Goal: Information Seeking & Learning: Compare options

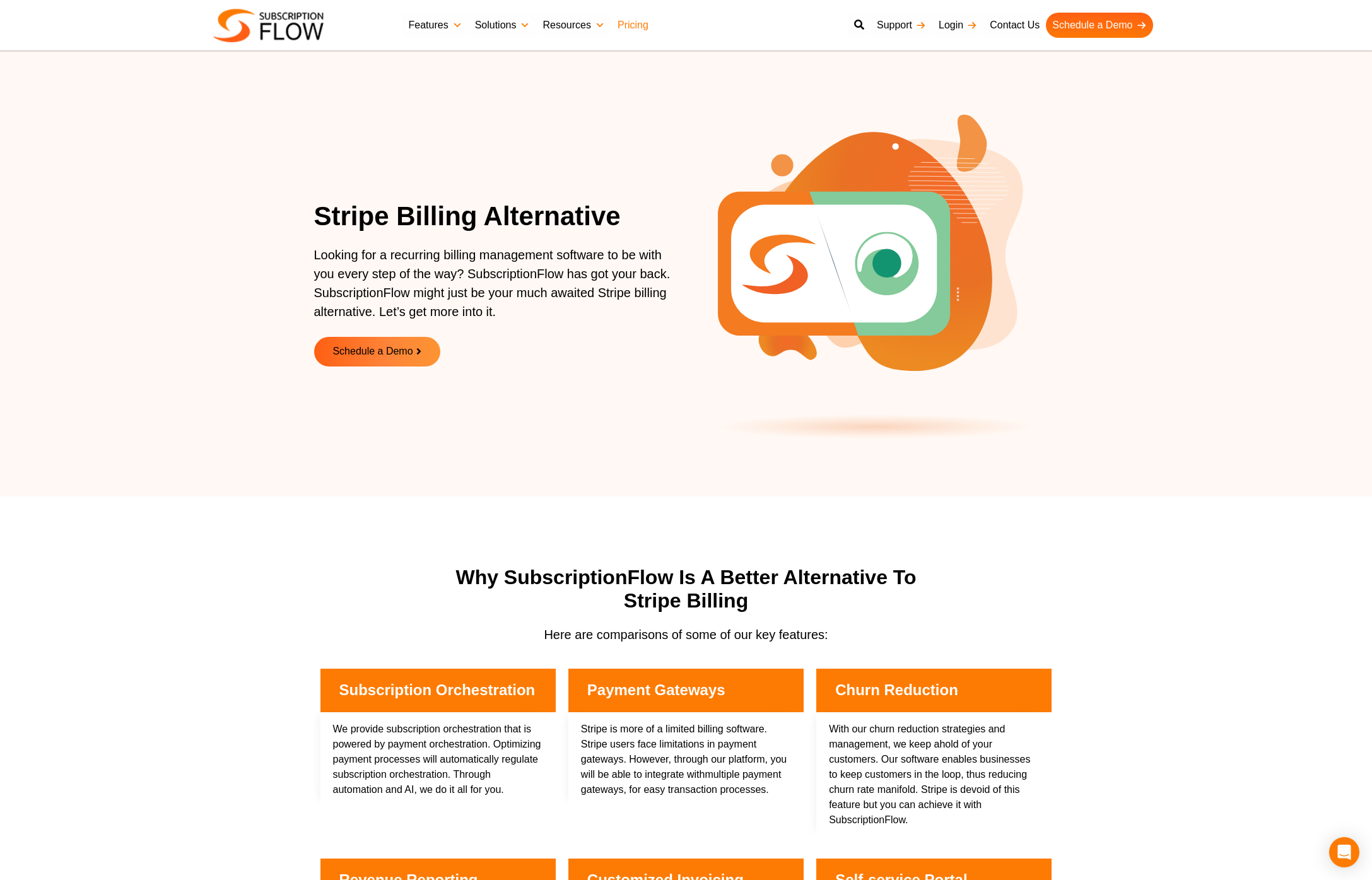
click at [629, 22] on link "Pricing" at bounding box center [633, 25] width 43 height 25
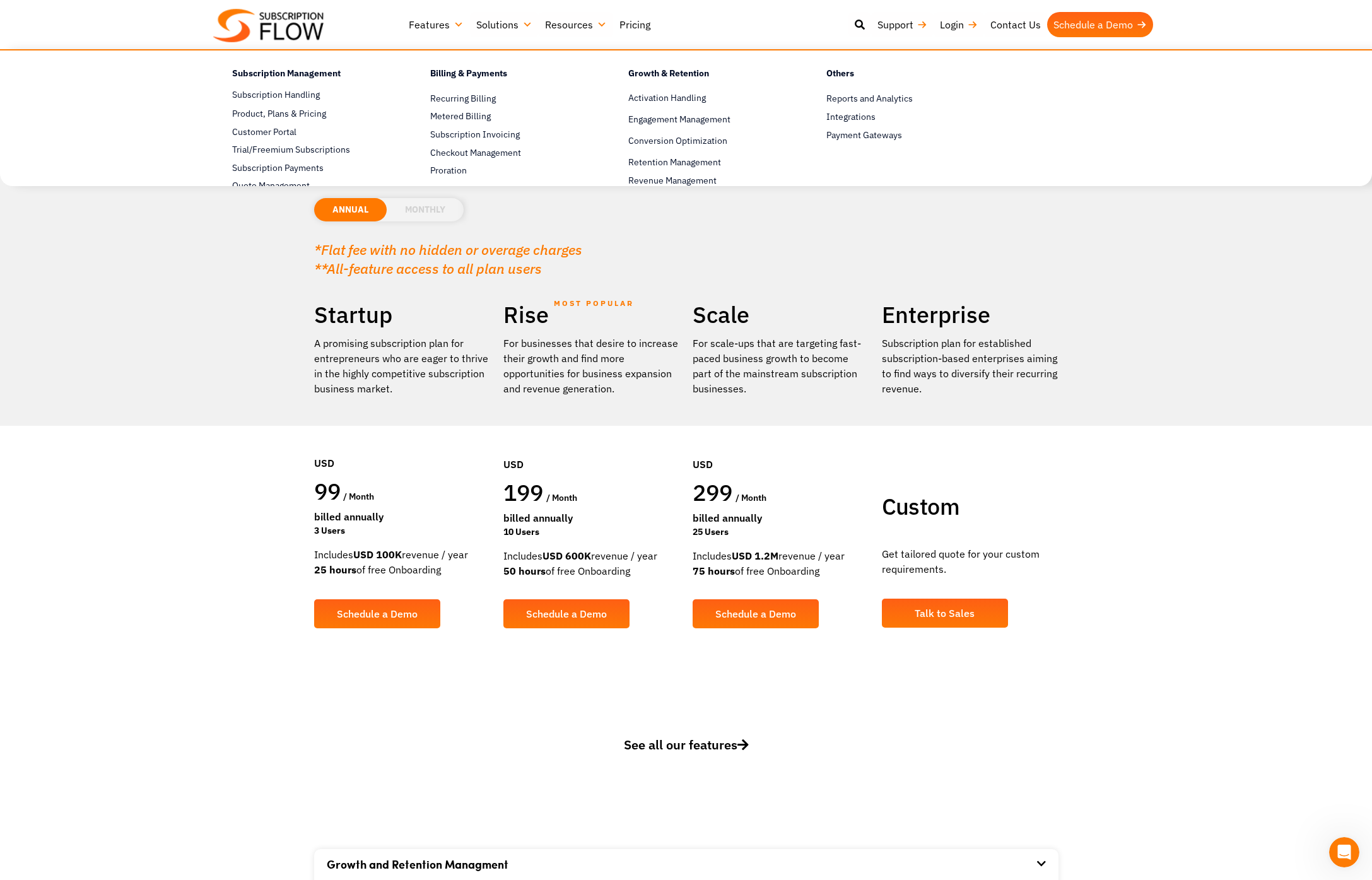
click at [446, 28] on link "Features" at bounding box center [436, 24] width 68 height 25
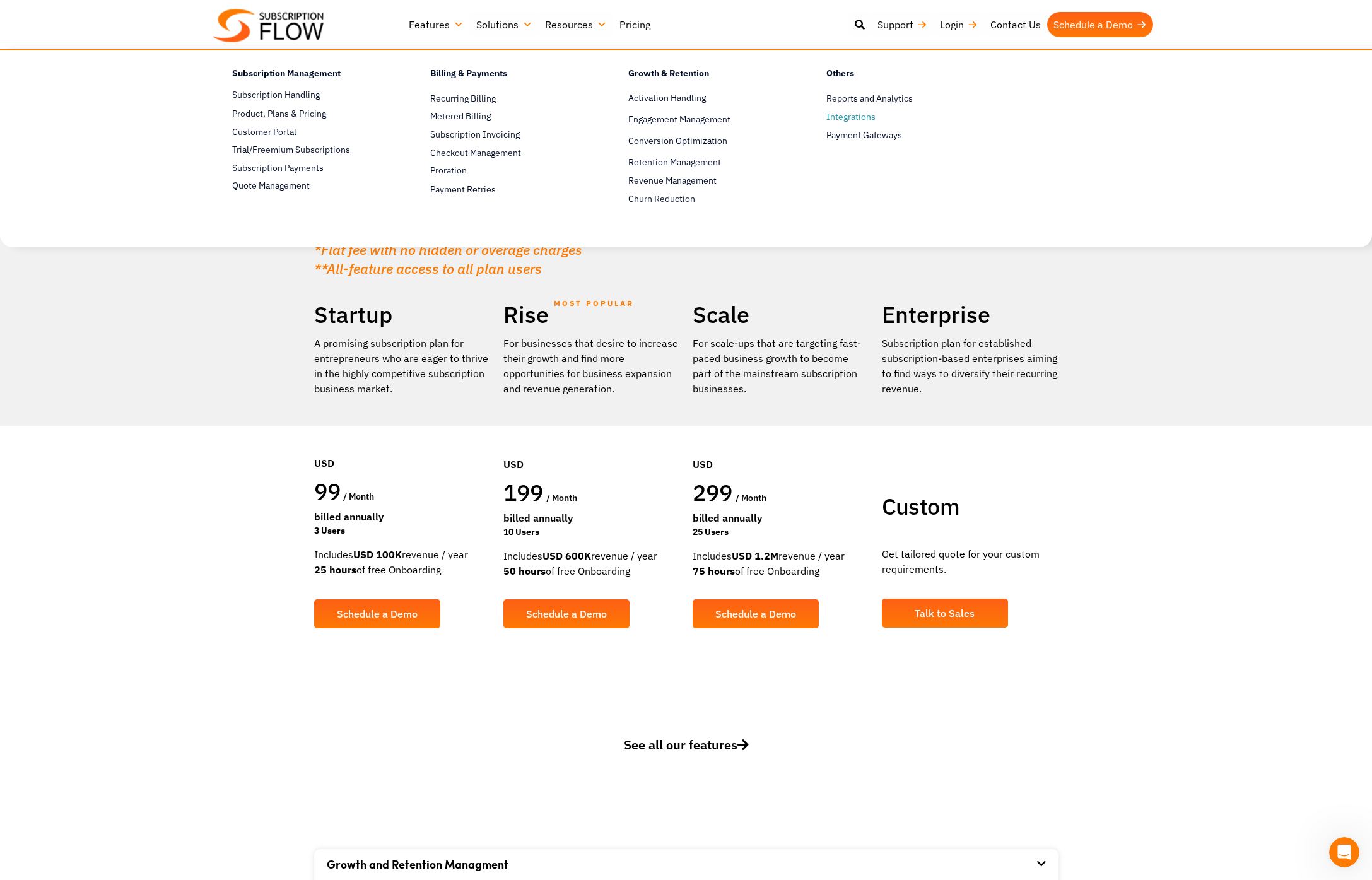
click at [845, 118] on span "Integrations" at bounding box center [850, 117] width 49 height 13
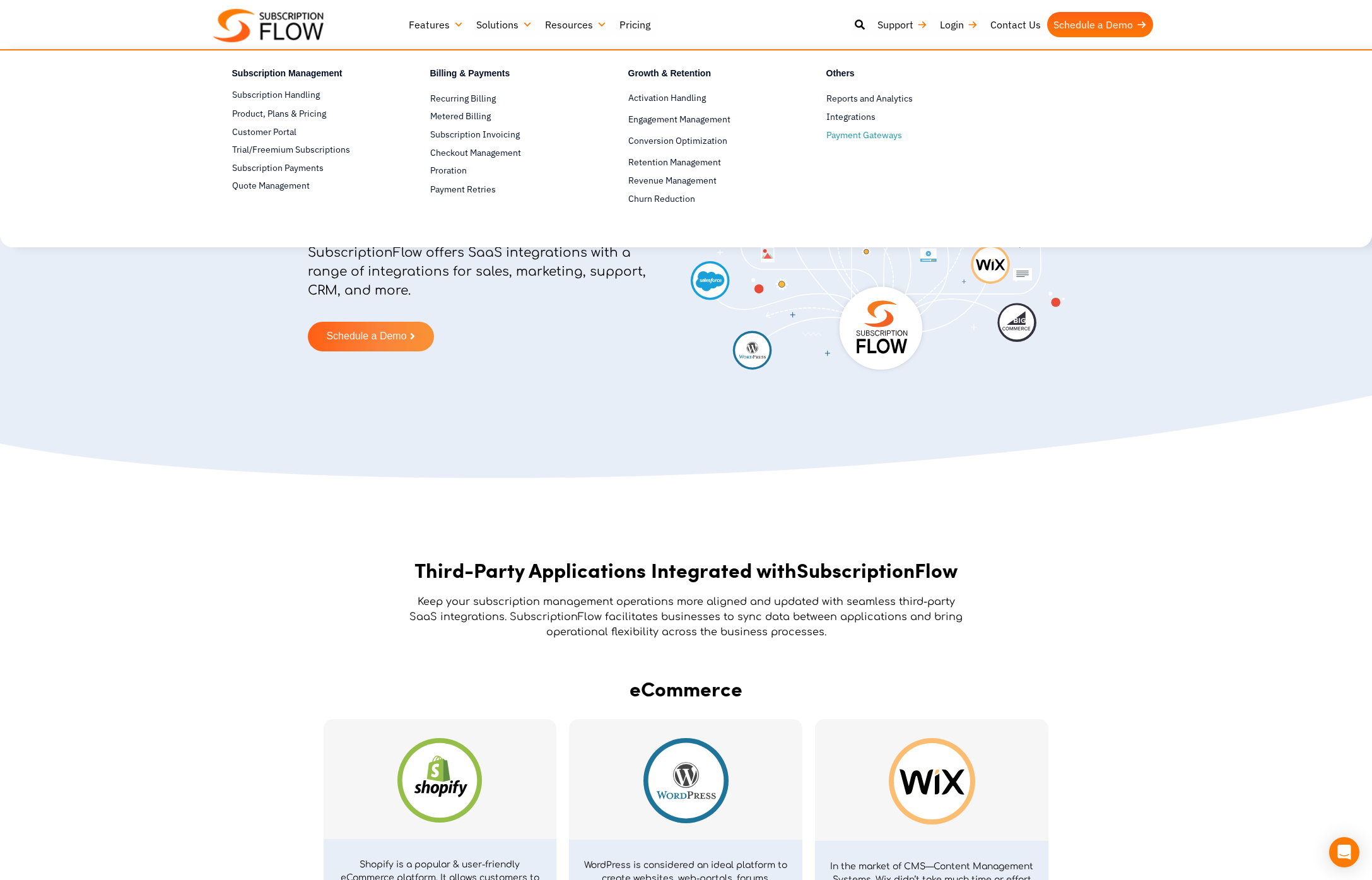
click at [859, 137] on span "Payment Gateways" at bounding box center [864, 135] width 76 height 13
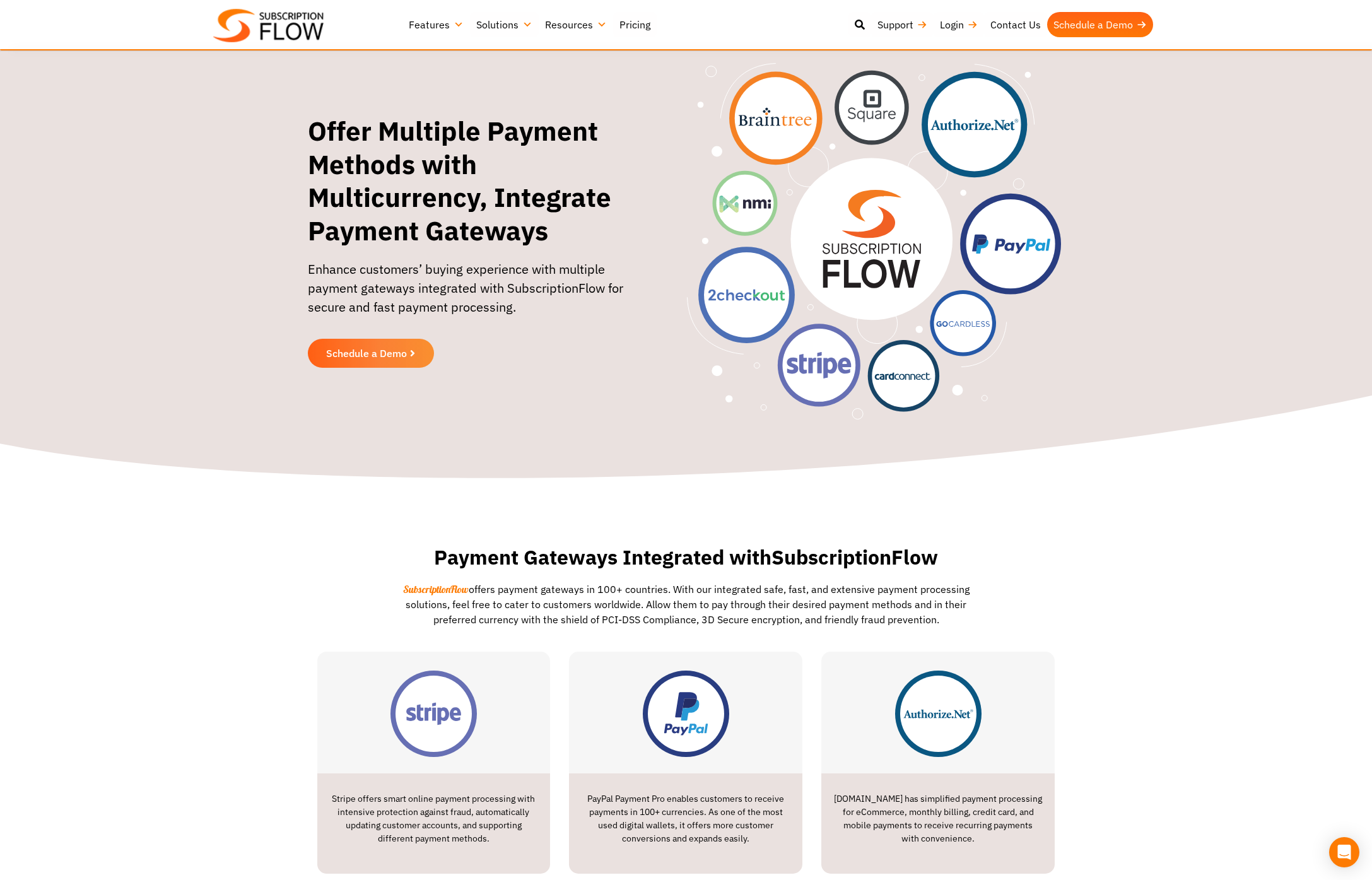
click at [575, 24] on link "Resources" at bounding box center [576, 24] width 74 height 25
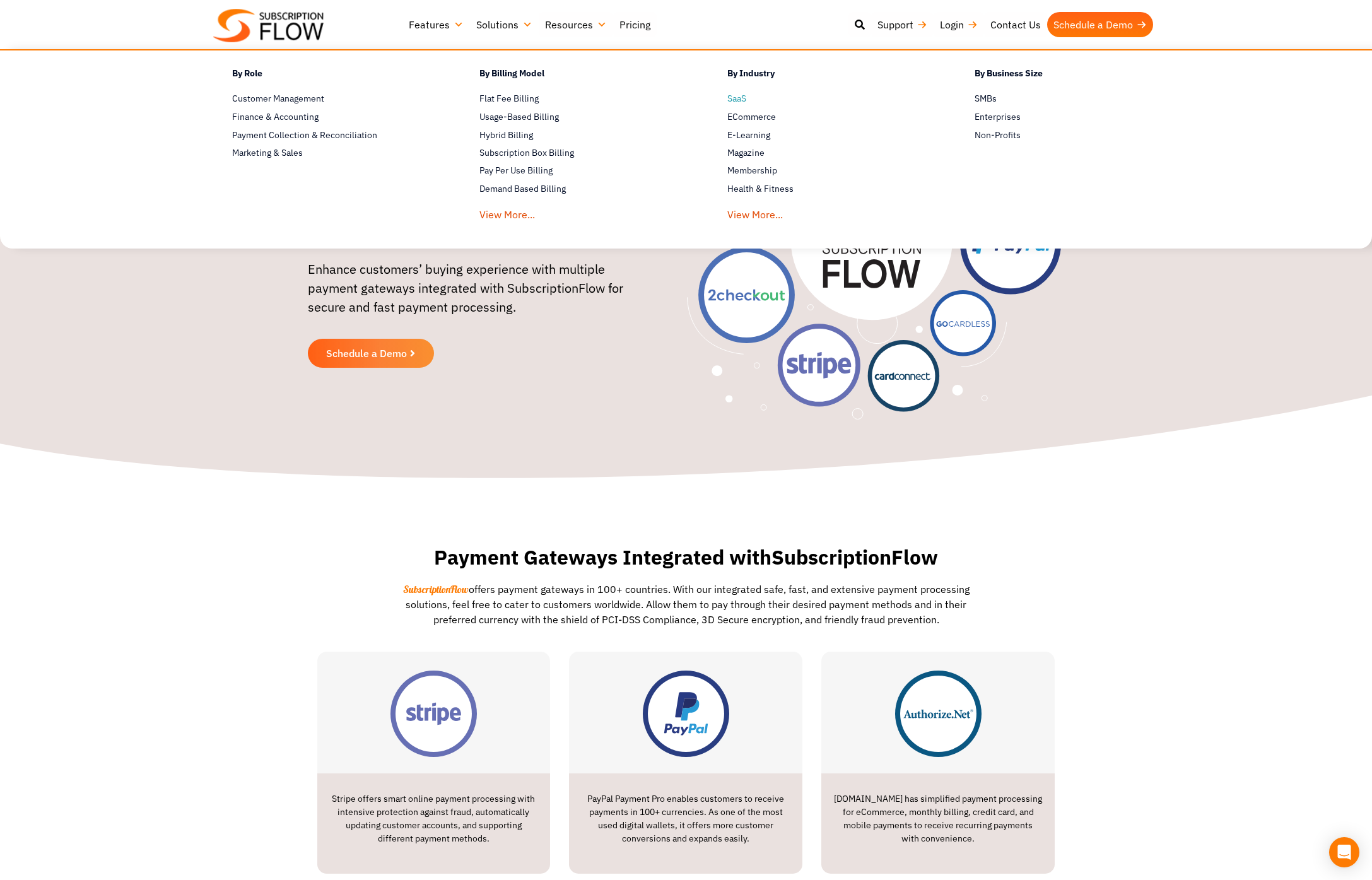
click span "SaaS"
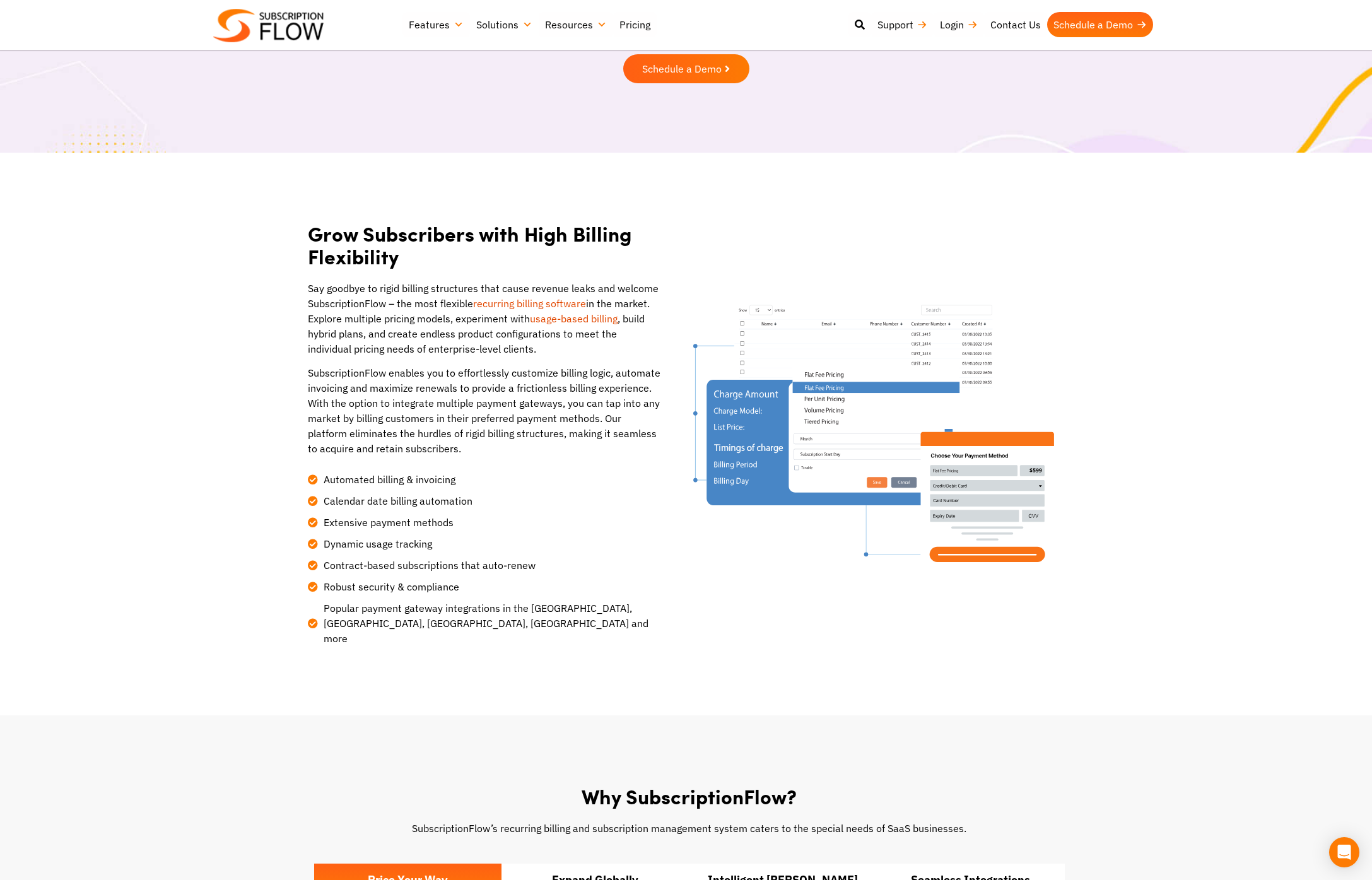
scroll to position [153, 0]
click at [569, 301] on link "recurring billing software" at bounding box center [529, 302] width 113 height 13
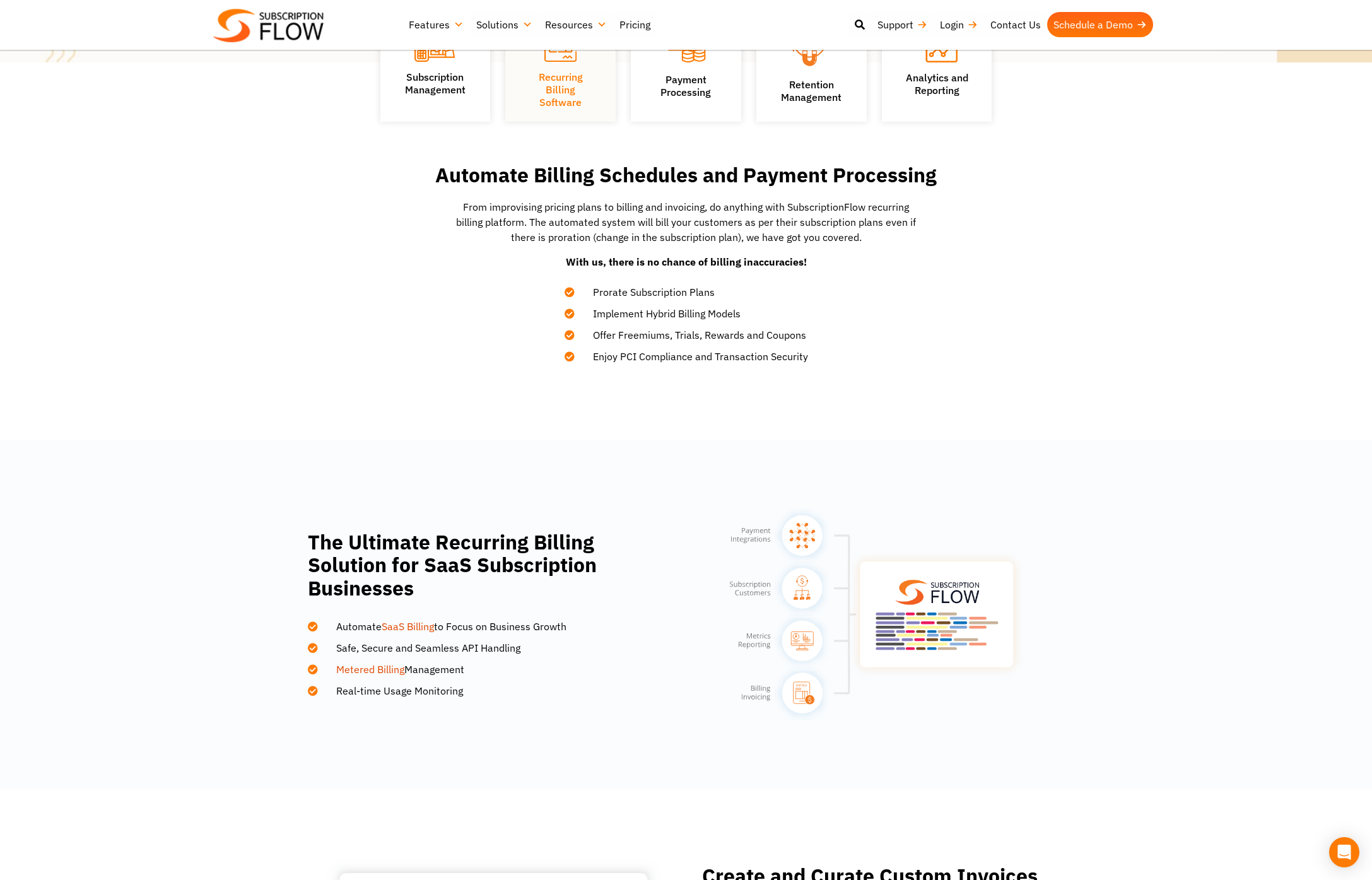
scroll to position [353, 0]
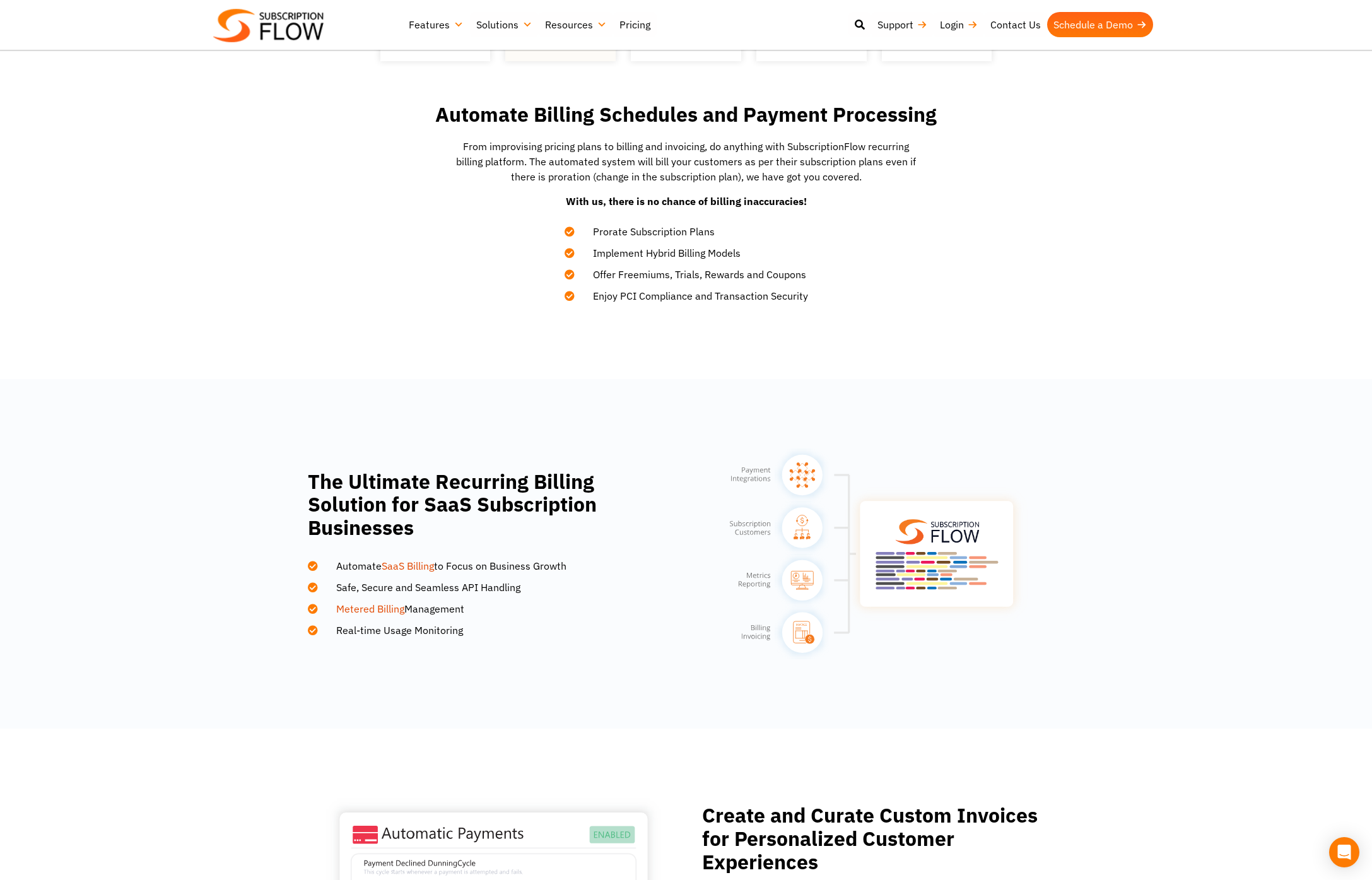
click at [456, 631] on span "Real-time Usage Monitoring" at bounding box center [391, 630] width 143 height 15
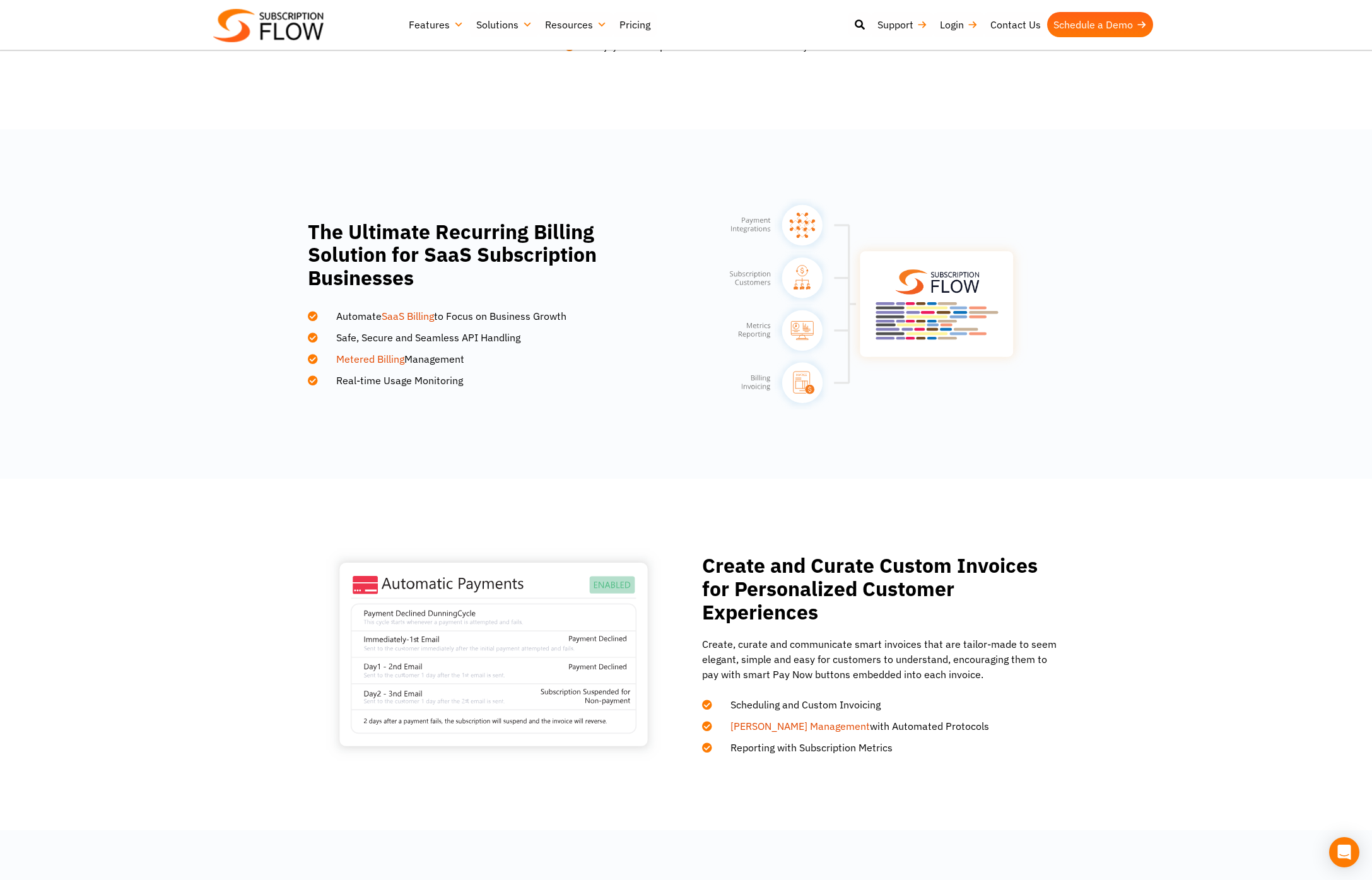
scroll to position [460, 0]
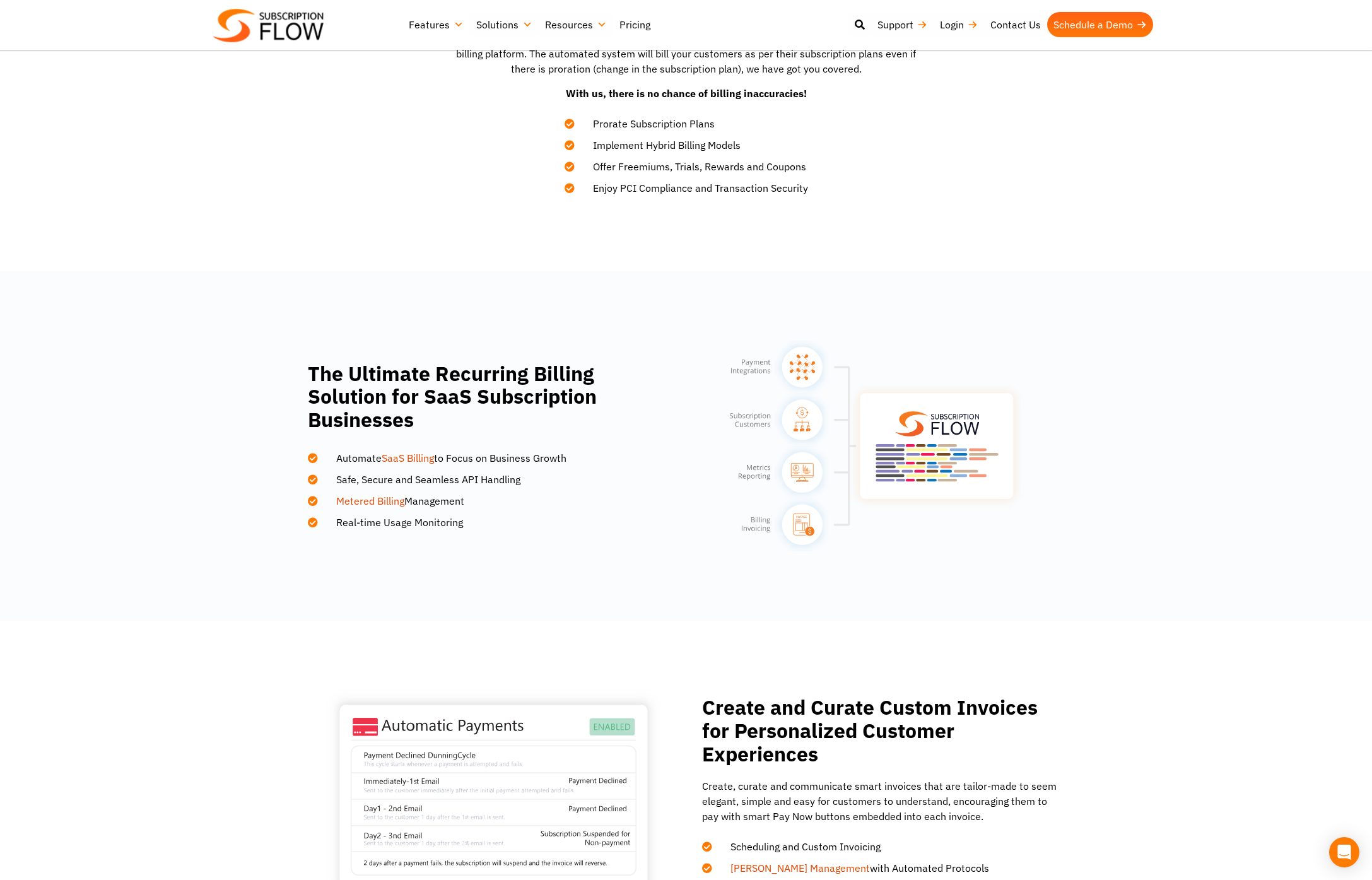
click at [633, 24] on link "Pricing" at bounding box center [635, 24] width 43 height 25
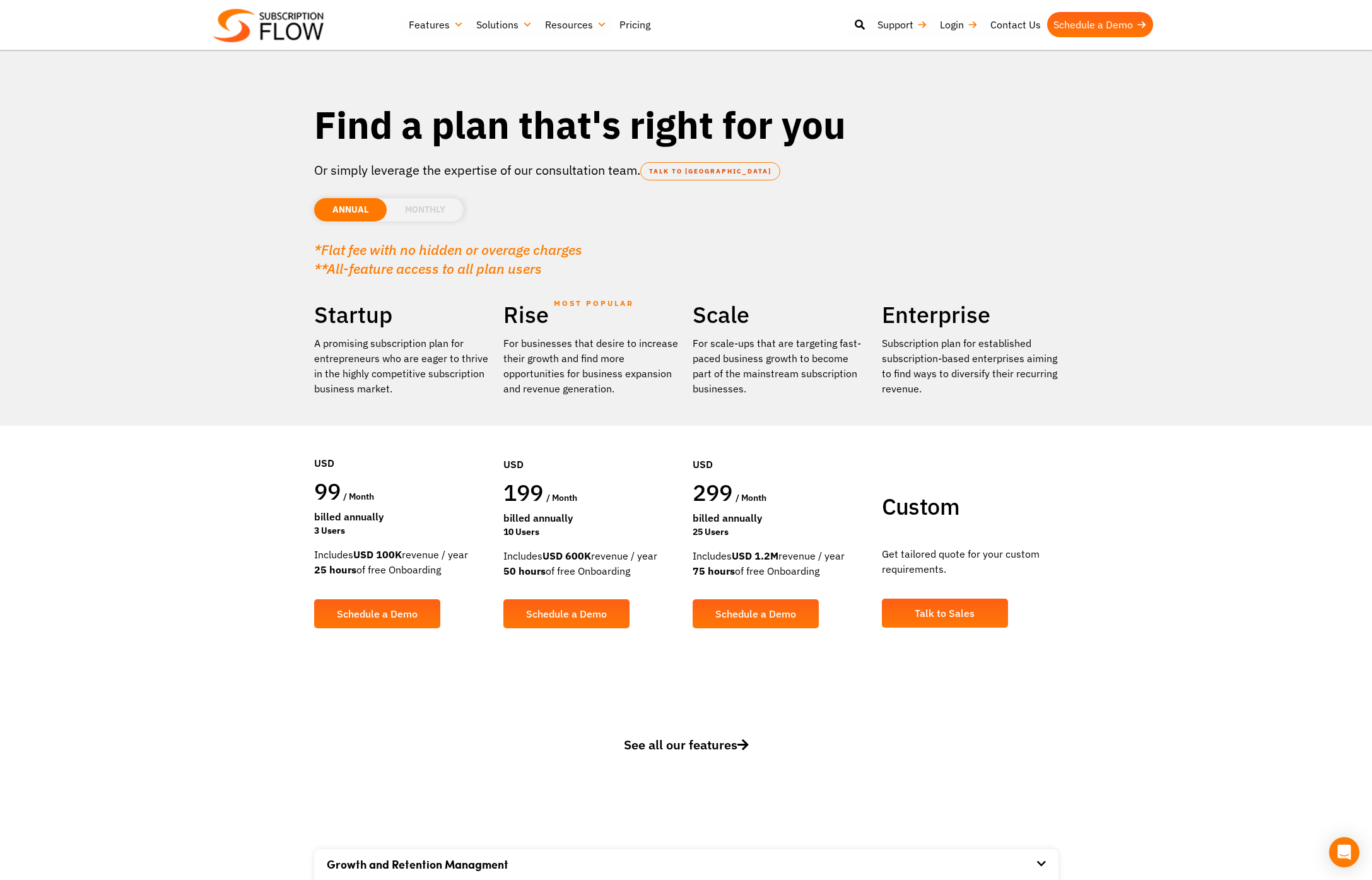
click at [308, 31] on img at bounding box center [269, 26] width 110 height 33
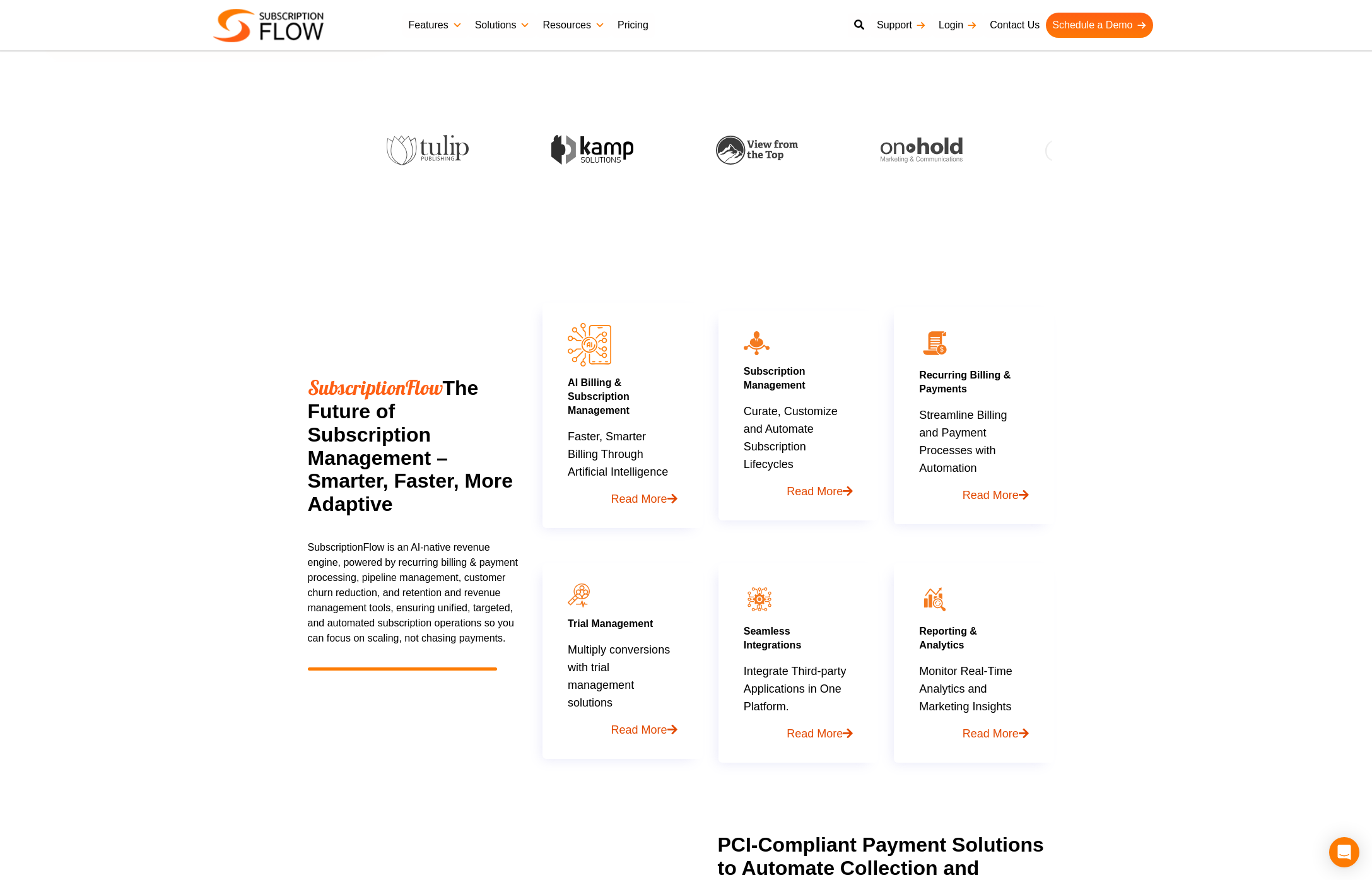
scroll to position [412, 0]
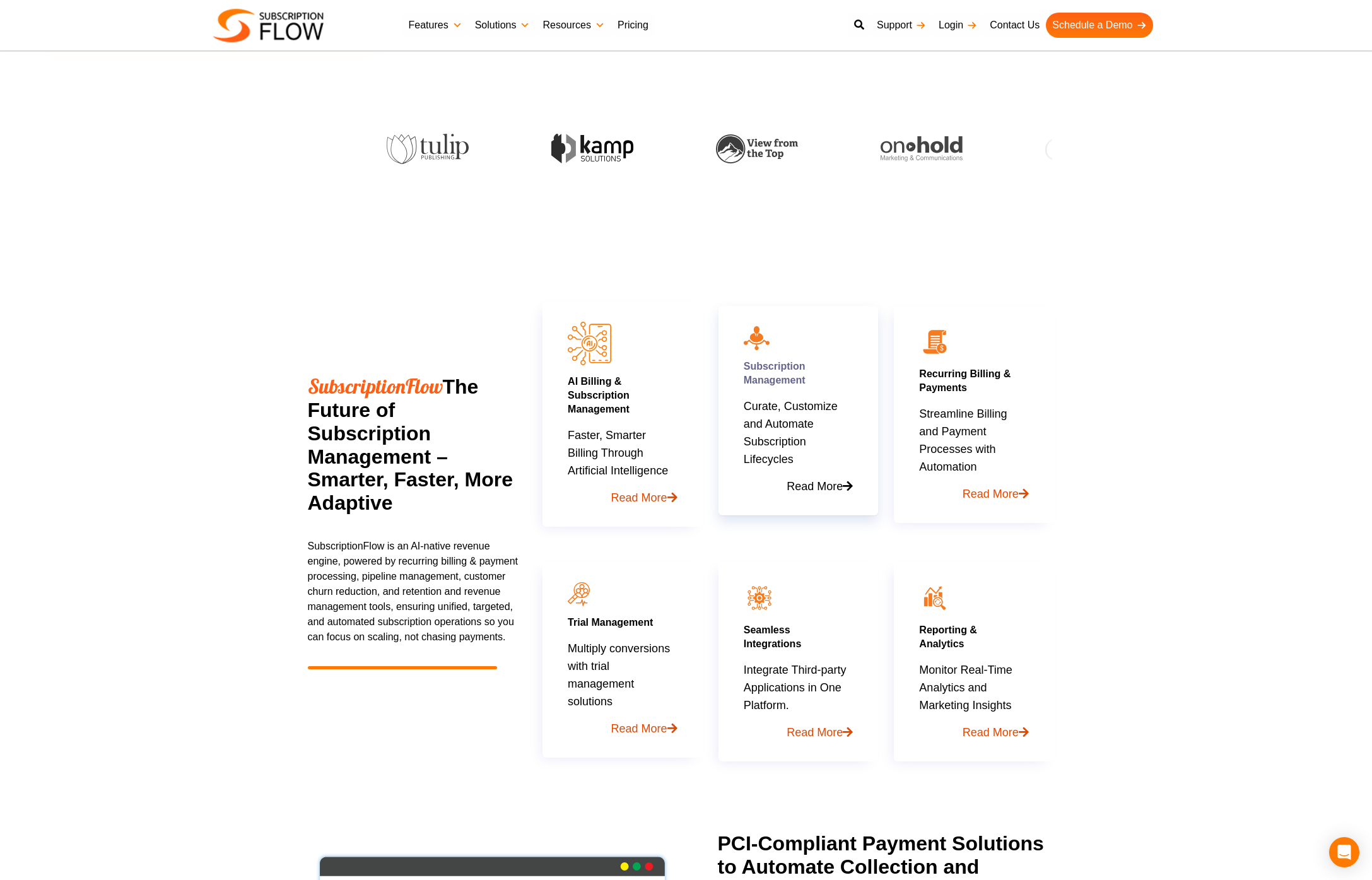
click at [824, 488] on link "Read More" at bounding box center [798, 481] width 109 height 28
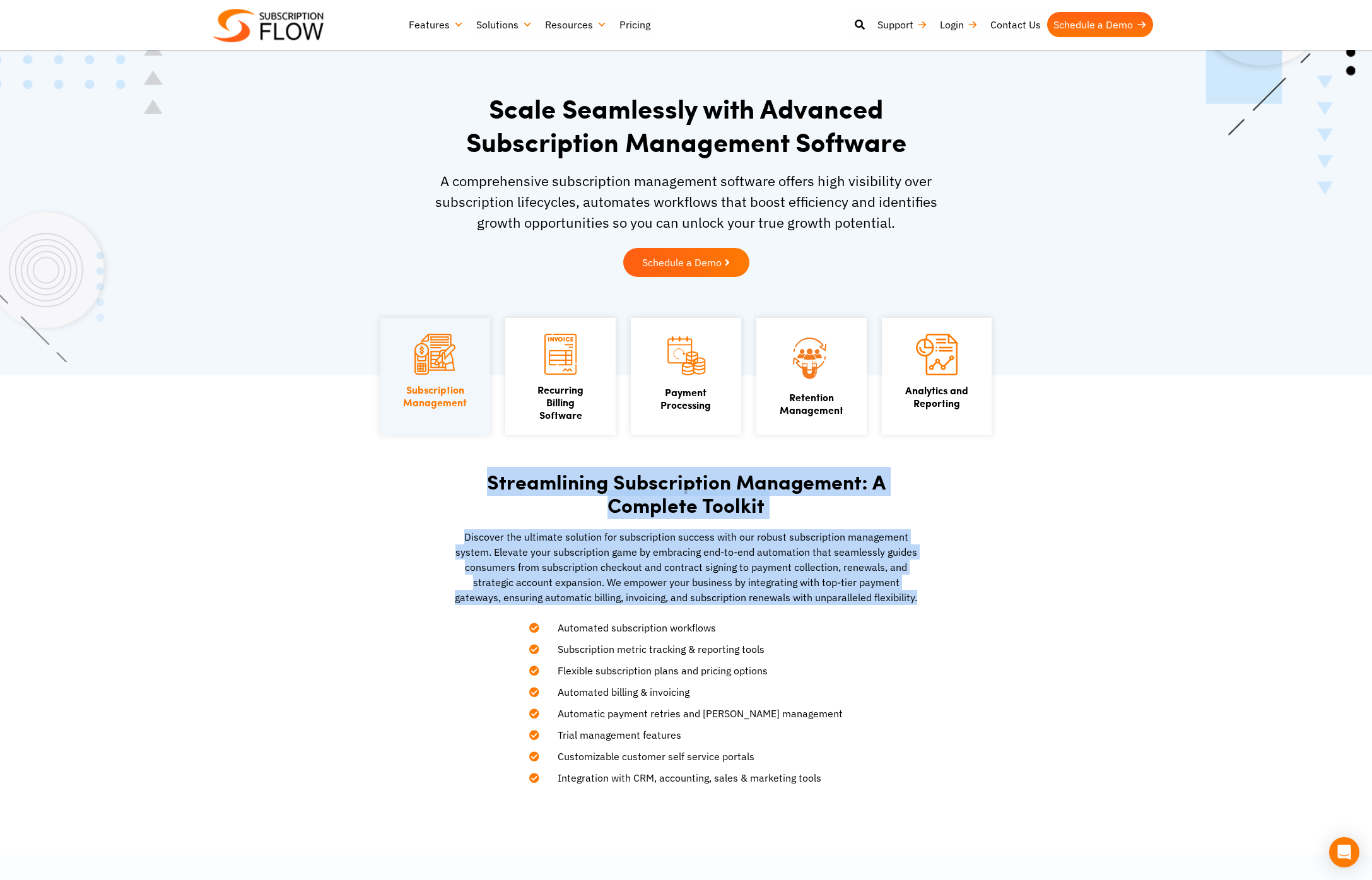
drag, startPoint x: 932, startPoint y: 600, endPoint x: 483, endPoint y: 485, distance: 463.5
click at [483, 485] on section "Streamlining Subscription Management: A Complete Toolkit Discover the ultimate …" at bounding box center [686, 615] width 1372 height 480
click at [483, 485] on h2 "Streamlining Subscription Management: A Complete Toolkit" at bounding box center [686, 493] width 467 height 47
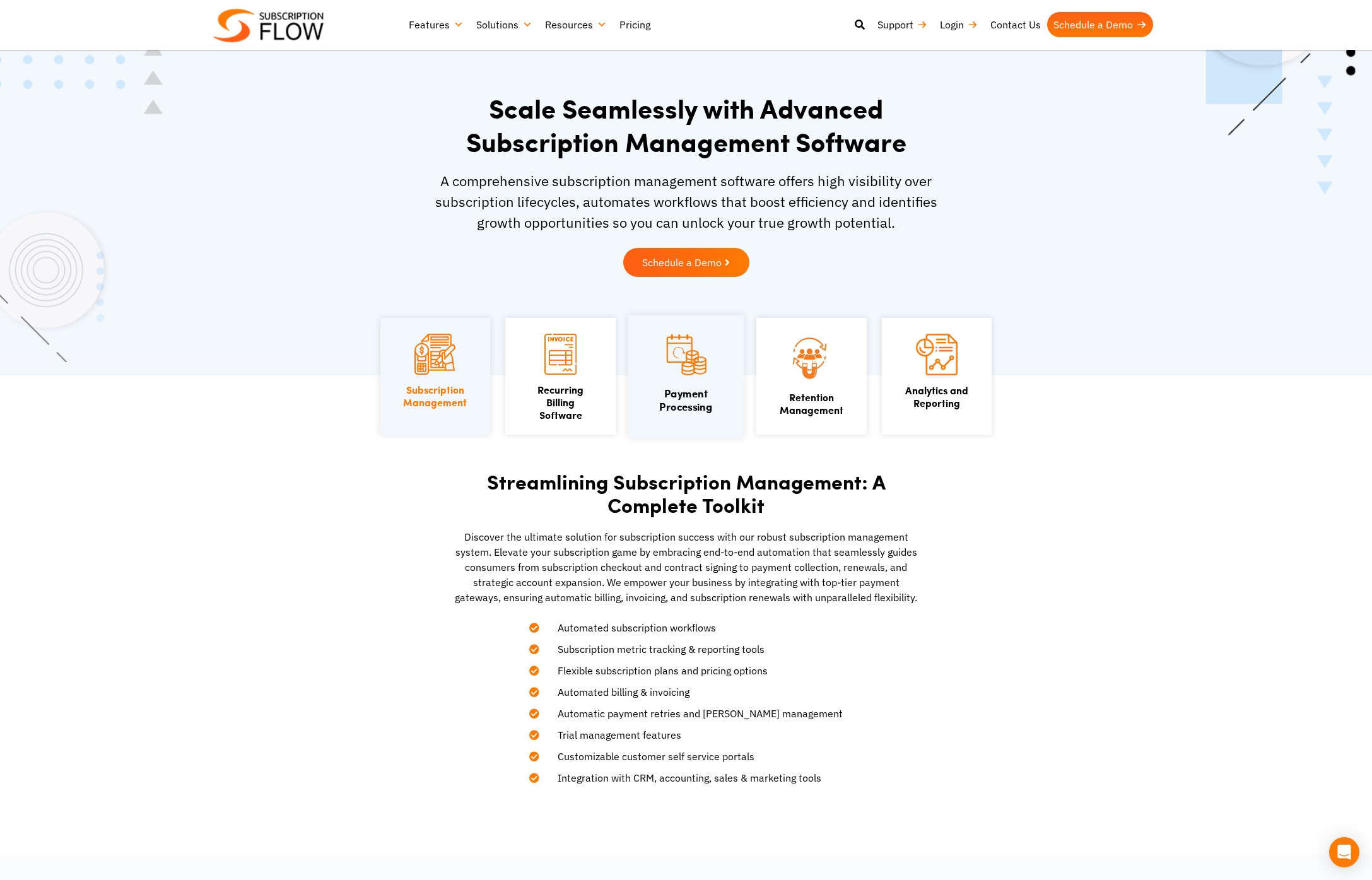
click at [708, 399] on link "Payment Processing" at bounding box center [686, 400] width 53 height 28
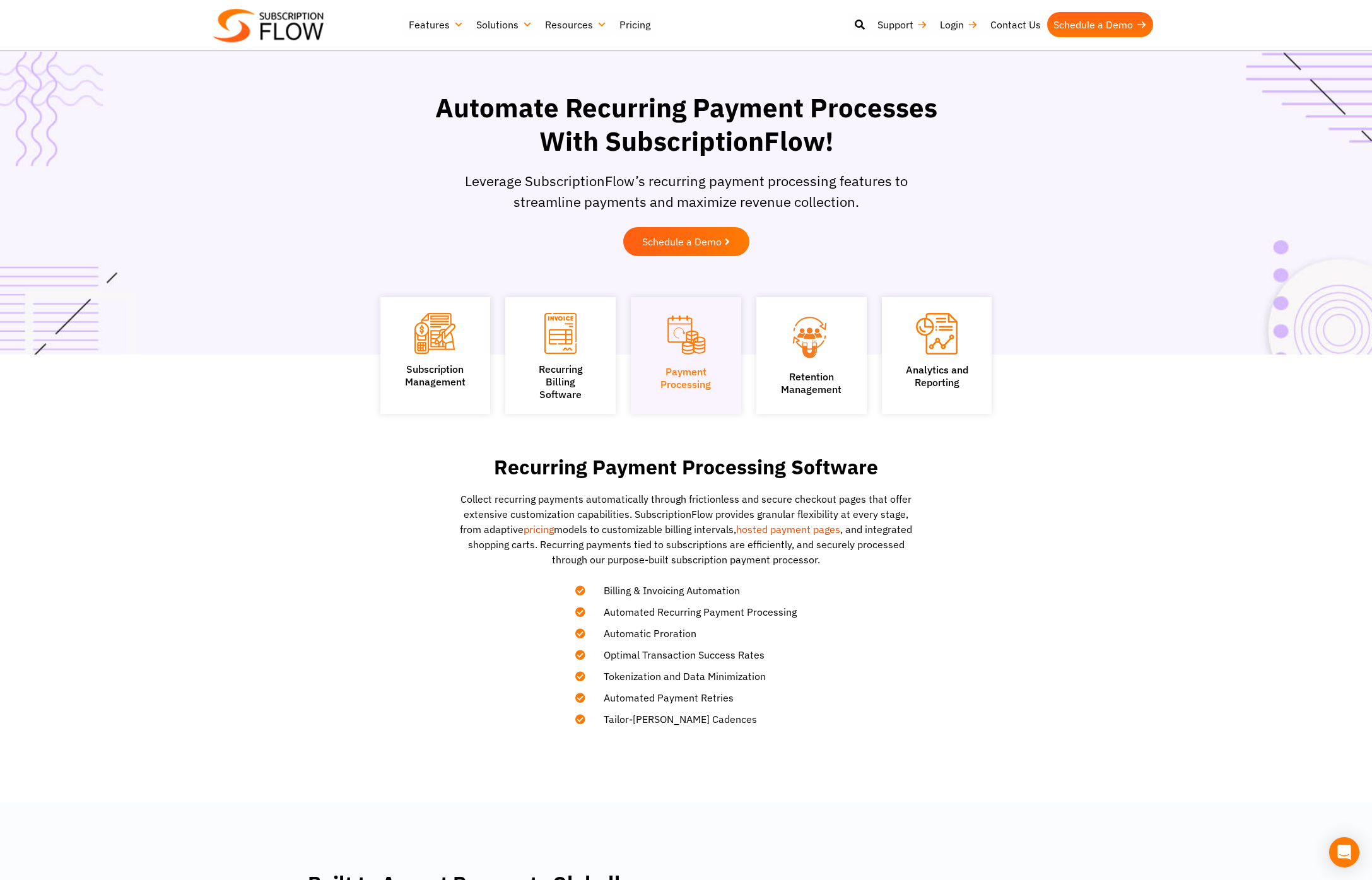
click at [1074, 505] on section "Recurring Payment Processing Software Collect recurring payments automatically …" at bounding box center [686, 577] width 1359 height 435
click at [252, 9] on img at bounding box center [269, 26] width 110 height 33
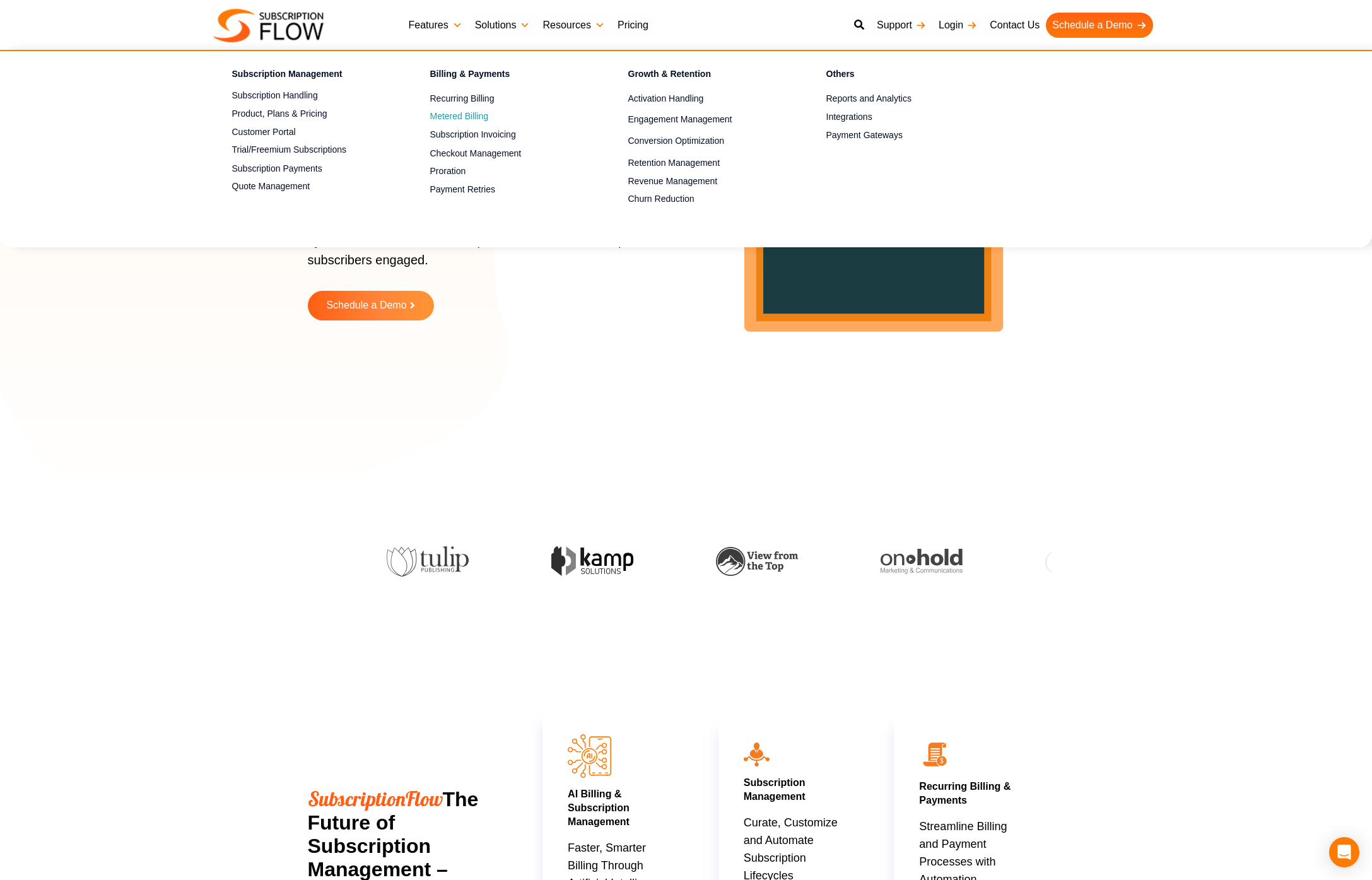
click at [461, 116] on link "Metered Billing" at bounding box center [507, 117] width 154 height 15
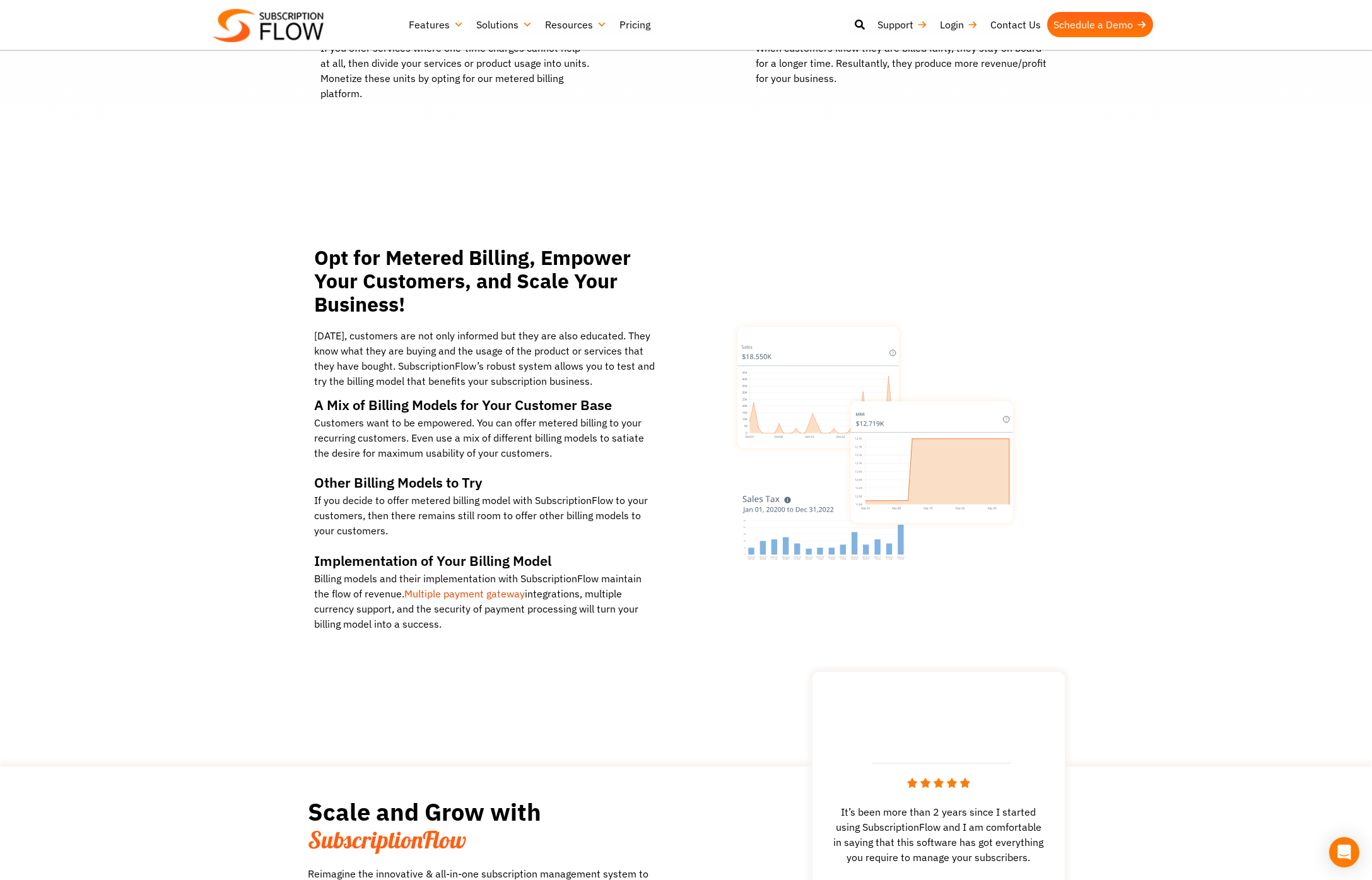
scroll to position [1534, 0]
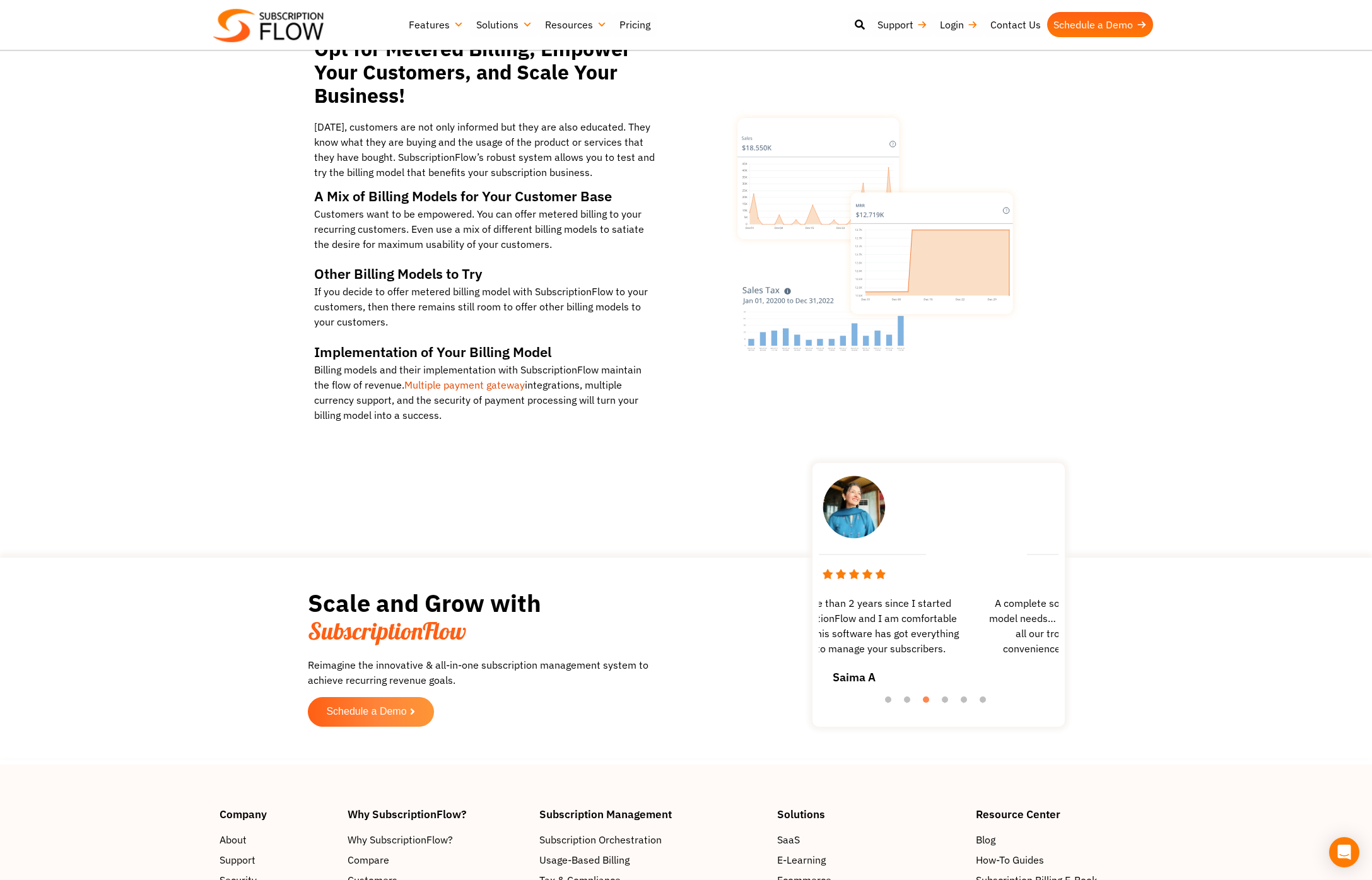
drag, startPoint x: 961, startPoint y: 583, endPoint x: 842, endPoint y: 586, distance: 119.0
click at [845, 596] on span "It’s been more than 2 years since I started using SubscriptionFlow and I am com…" at bounding box center [854, 626] width 240 height 61
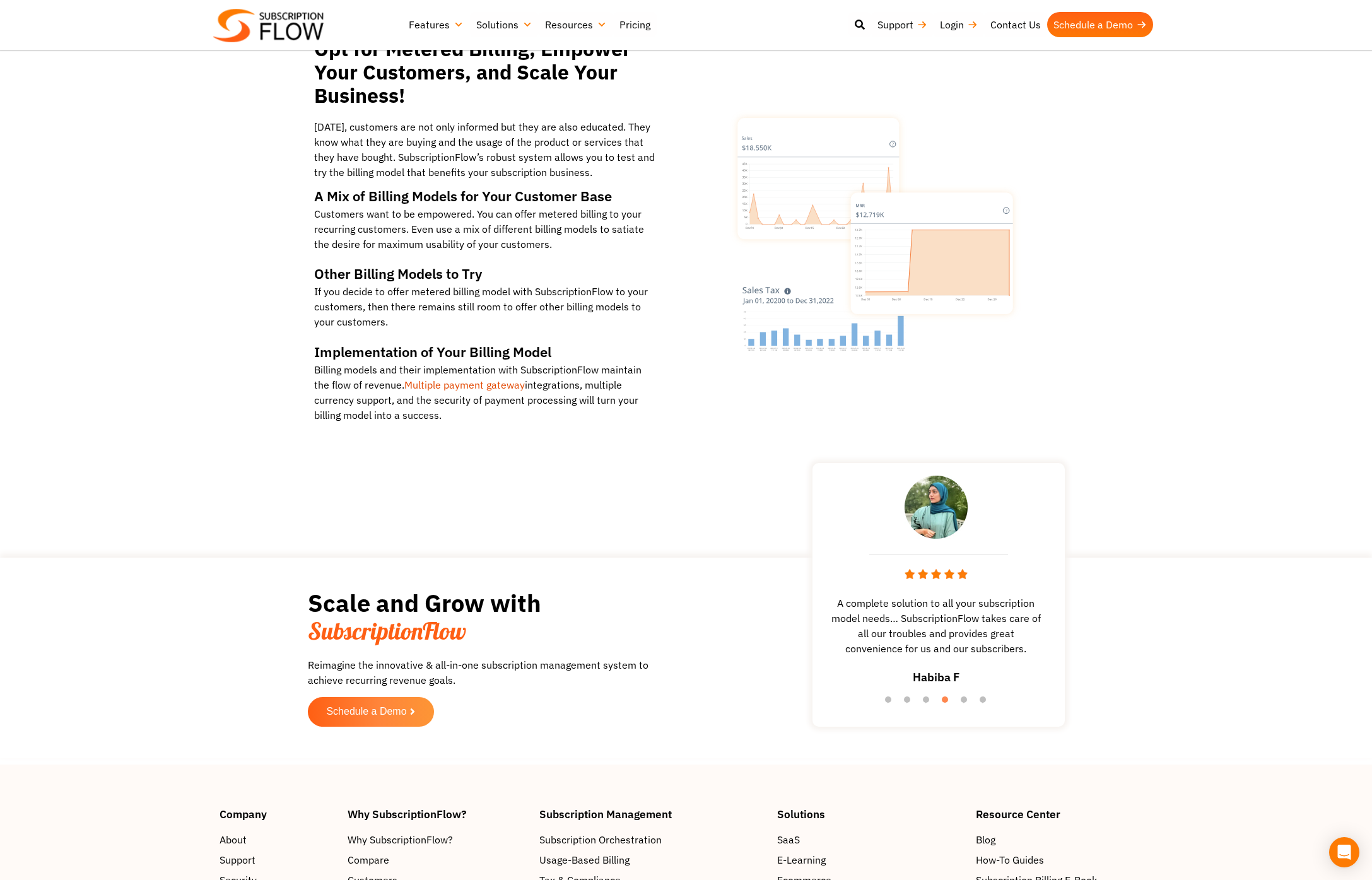
drag, startPoint x: 1012, startPoint y: 571, endPoint x: 945, endPoint y: 578, distance: 67.4
click at [946, 578] on div "A complete solution to all your subscription model needs… SubscriptionFlow take…" at bounding box center [936, 585] width 240 height 232
drag, startPoint x: 941, startPoint y: 594, endPoint x: 901, endPoint y: 594, distance: 40.0
click at [906, 596] on span "A complete solution to all your subscription model needs… SubscriptionFlow take…" at bounding box center [936, 626] width 240 height 61
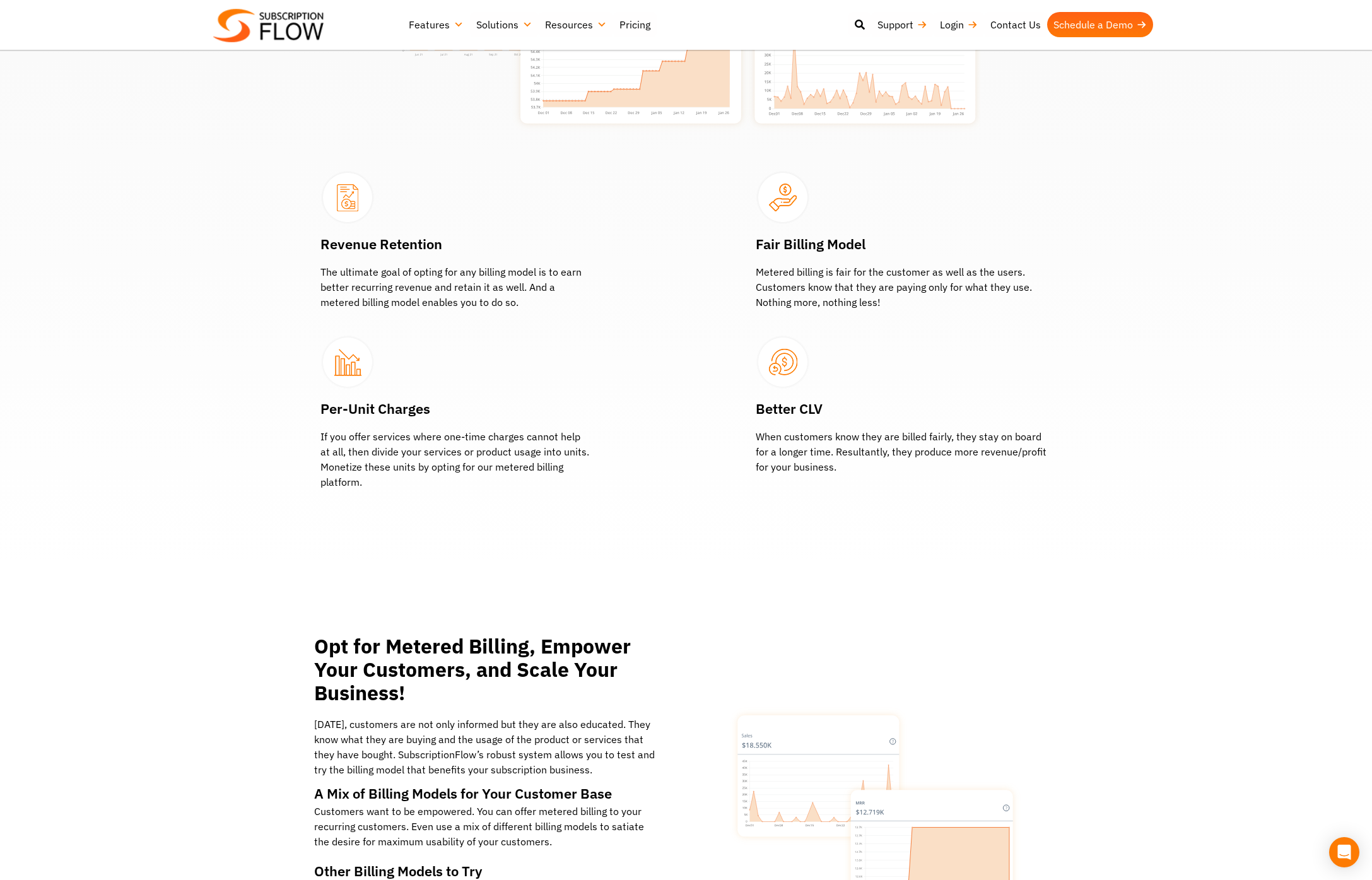
scroll to position [759, 0]
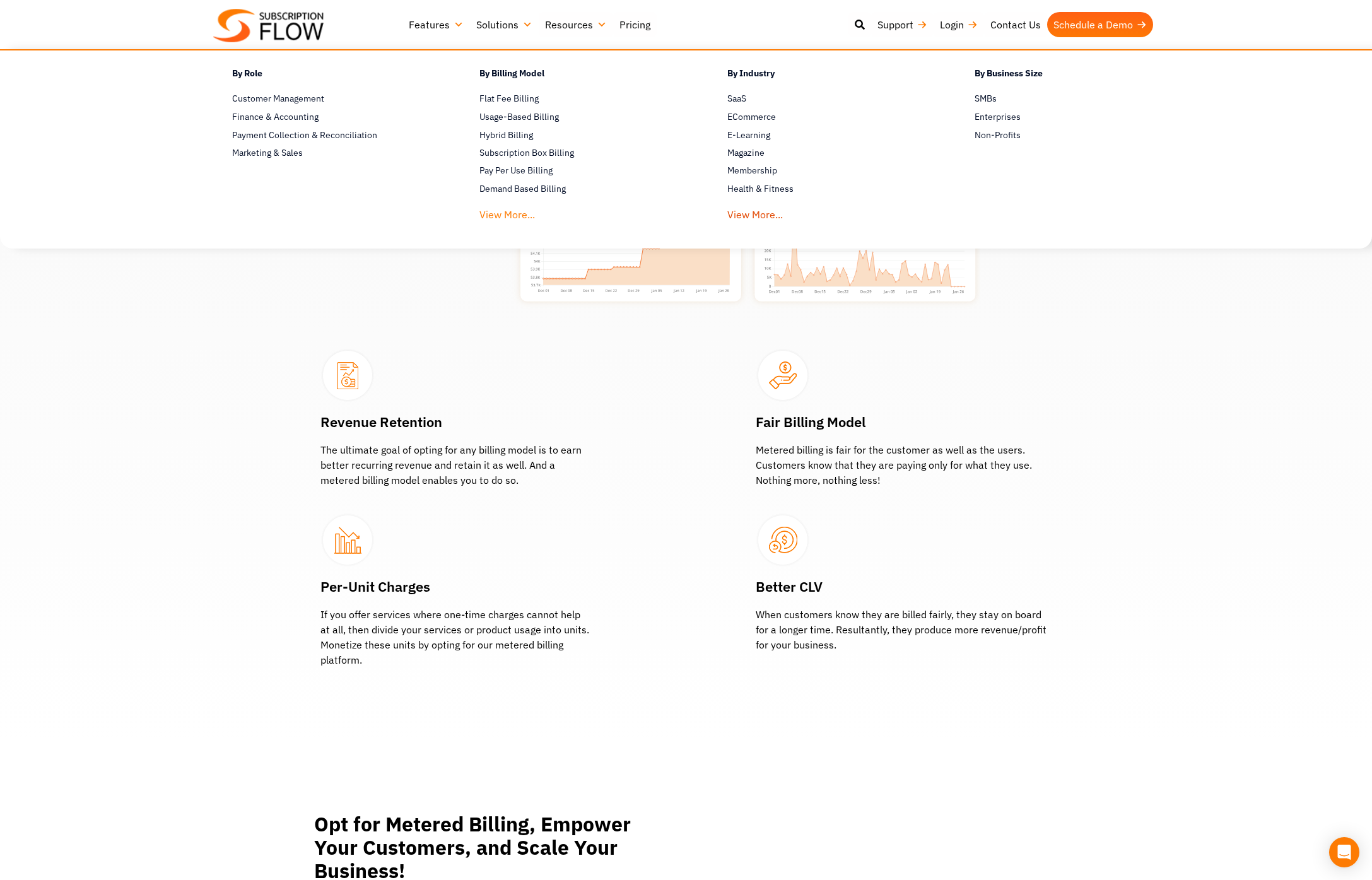
click at [521, 215] on link "View More..." at bounding box center [507, 212] width 56 height 23
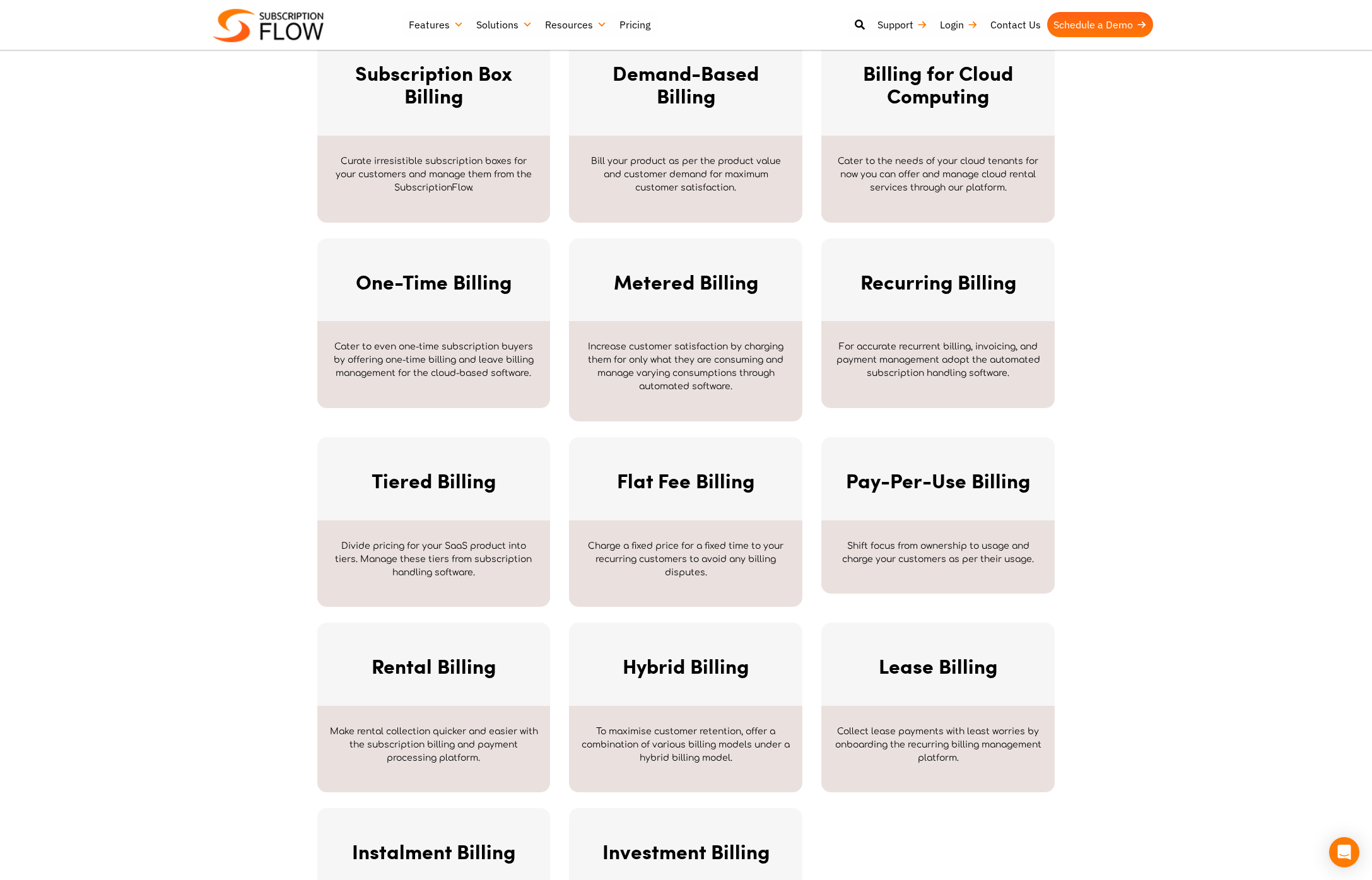
scroll to position [641, 0]
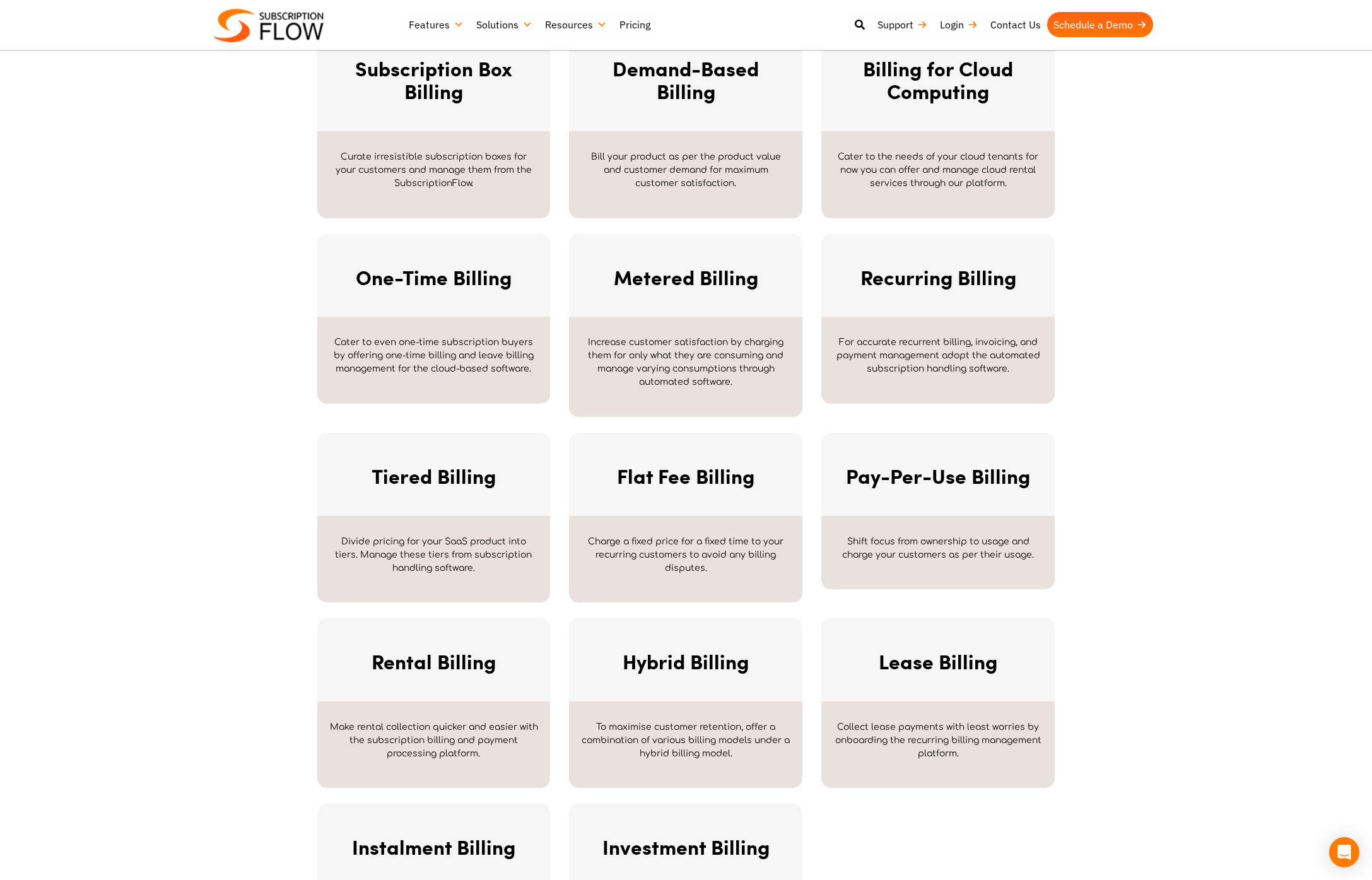
click at [705, 701] on div "To maximise customer retention, offer a combination of various billing models u…" at bounding box center [686, 745] width 234 height 87
click at [704, 666] on link "Hybrid Billing" at bounding box center [685, 661] width 126 height 29
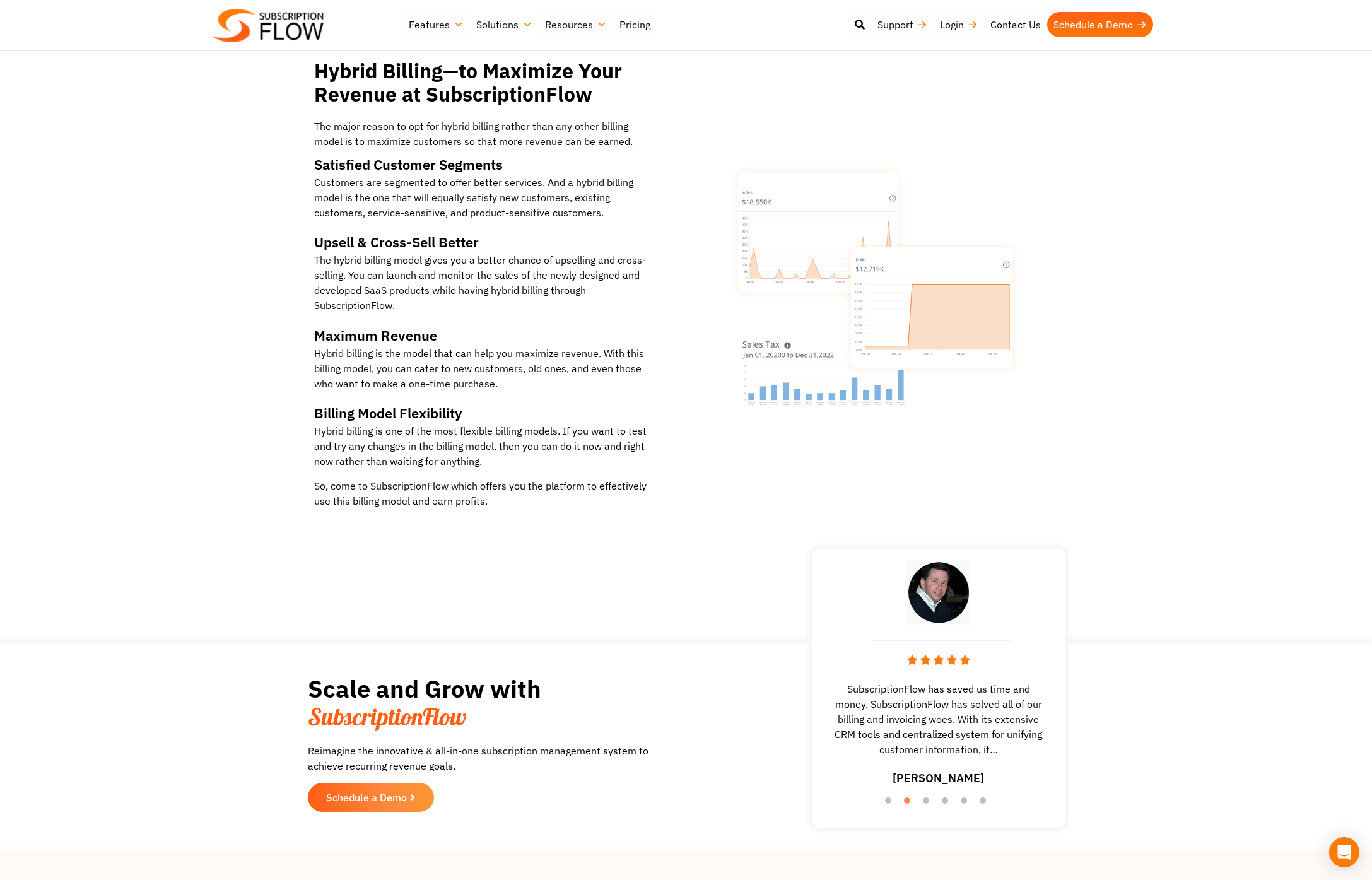
scroll to position [1185, 0]
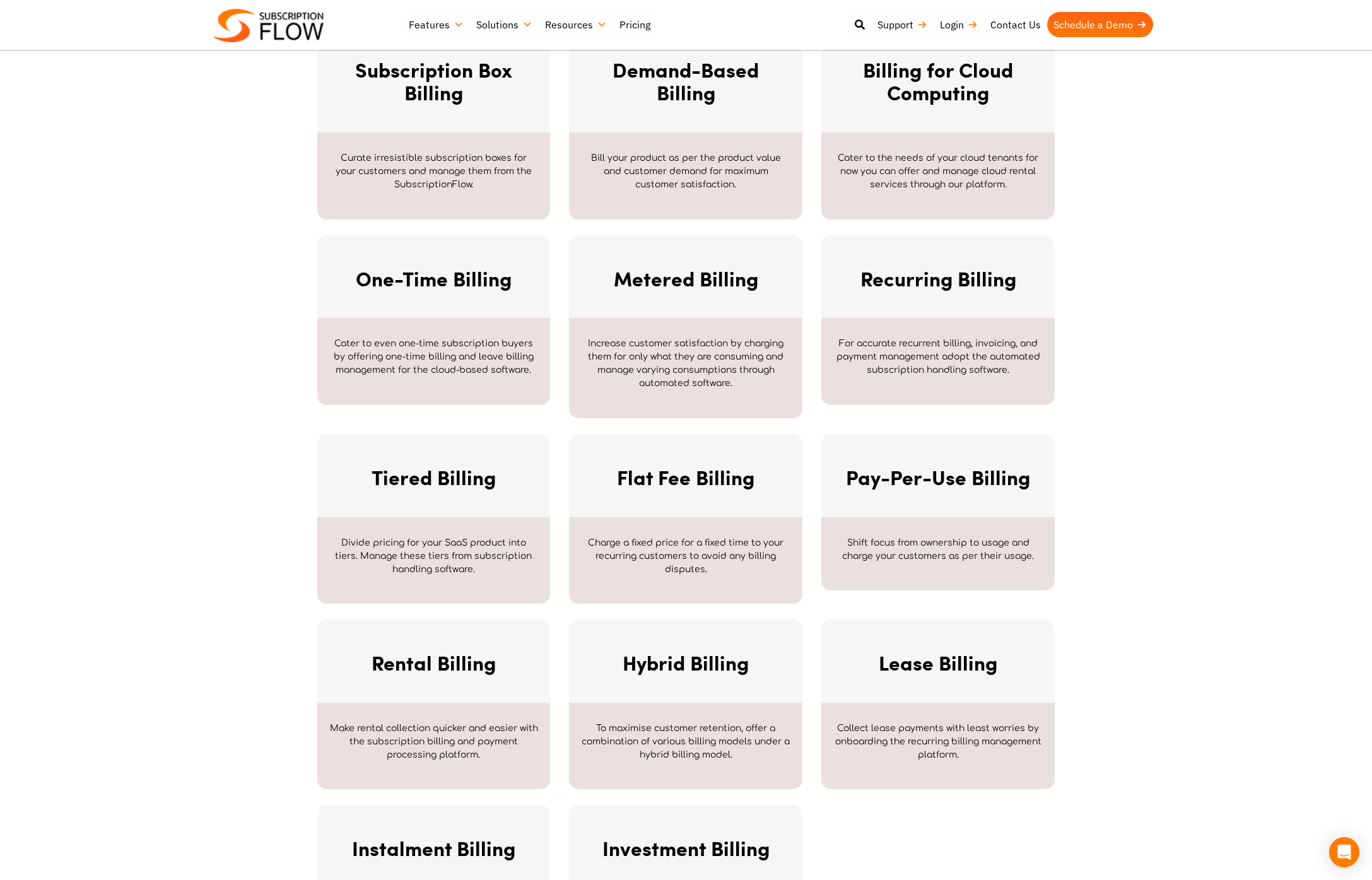
click at [683, 286] on link "Metered Billing" at bounding box center [686, 278] width 144 height 29
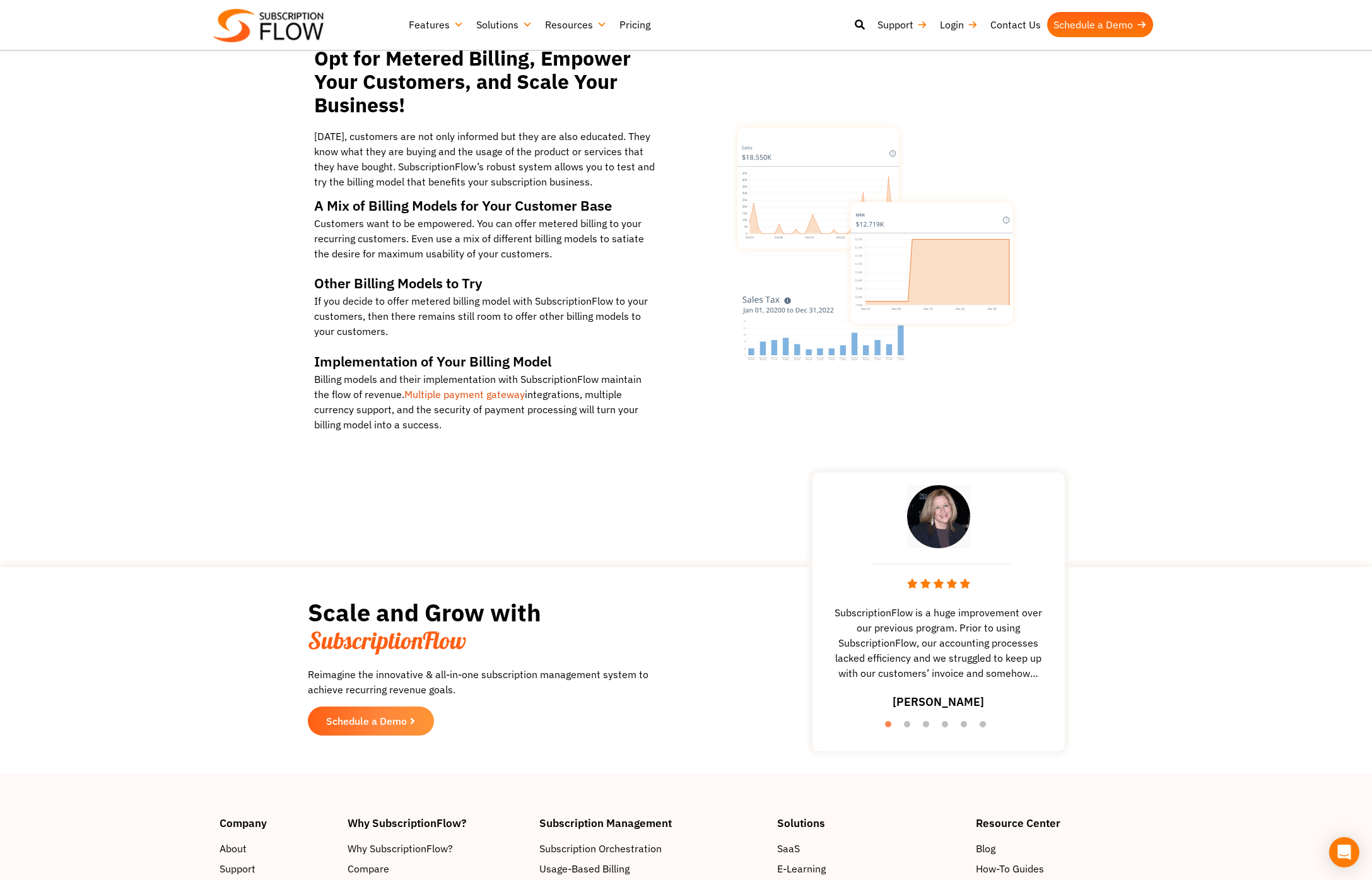
scroll to position [1697, 0]
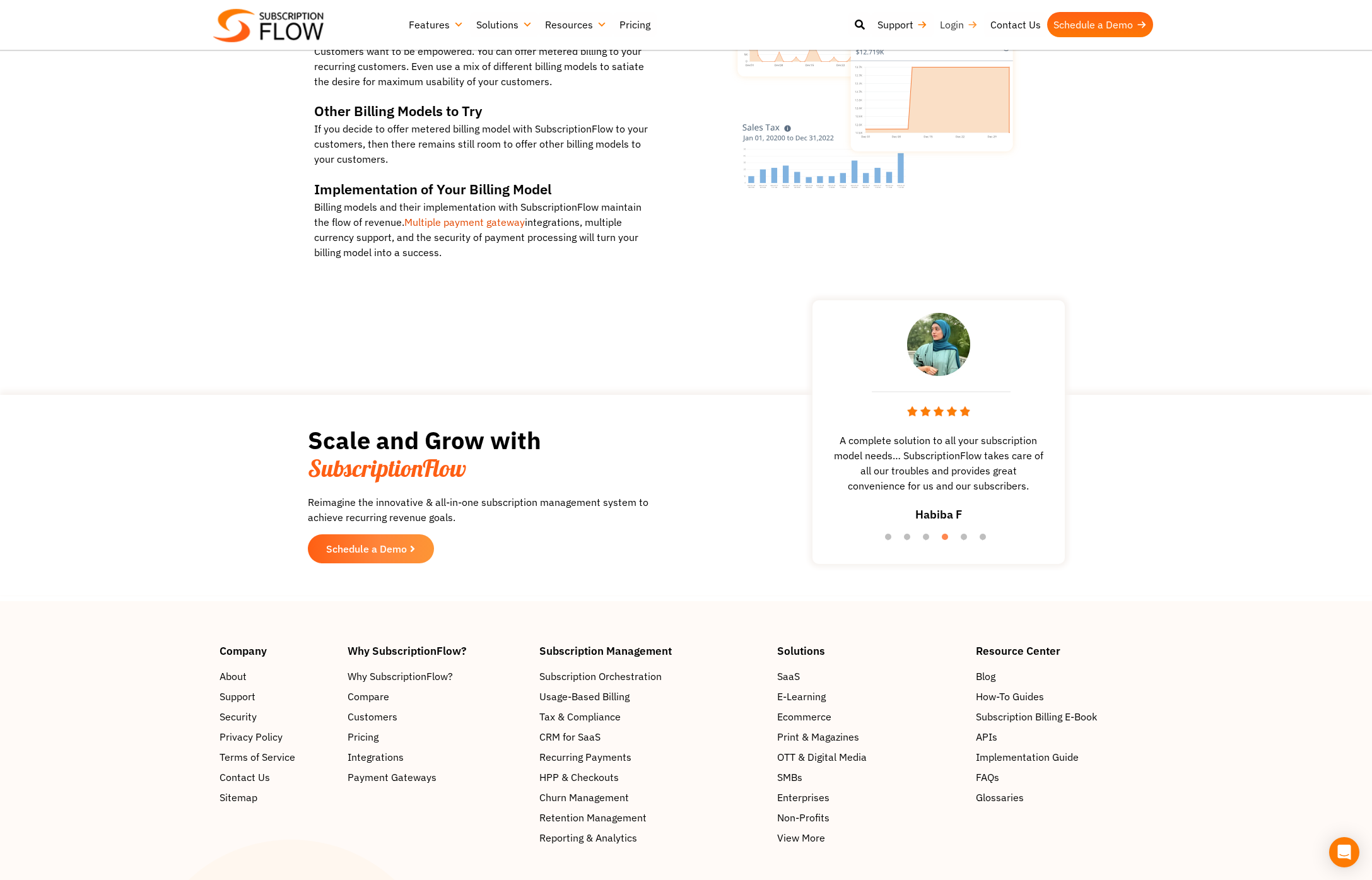
click at [949, 24] on link "Login" at bounding box center [959, 24] width 50 height 25
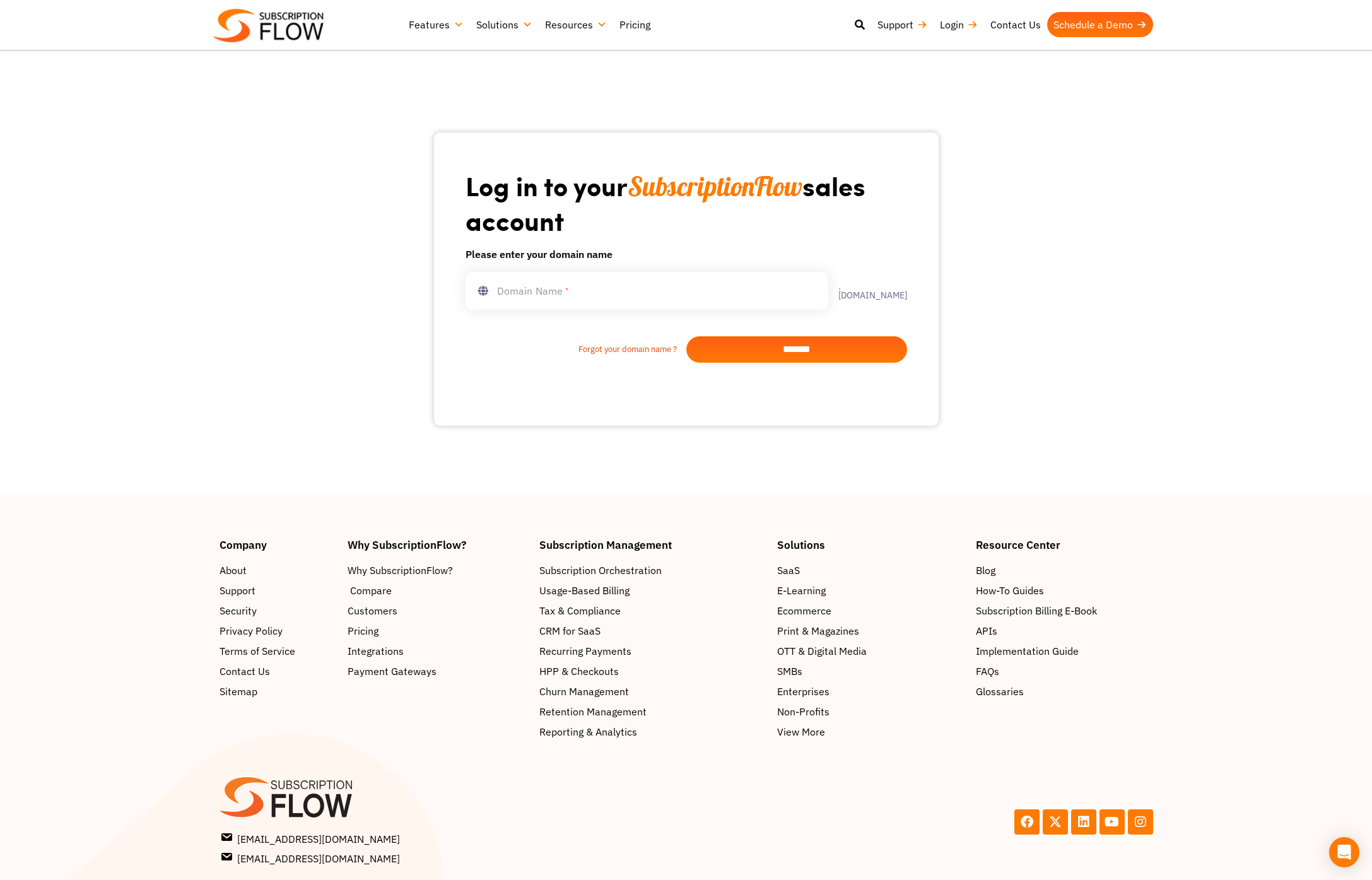
click at [366, 586] on span "Compare" at bounding box center [371, 591] width 42 height 15
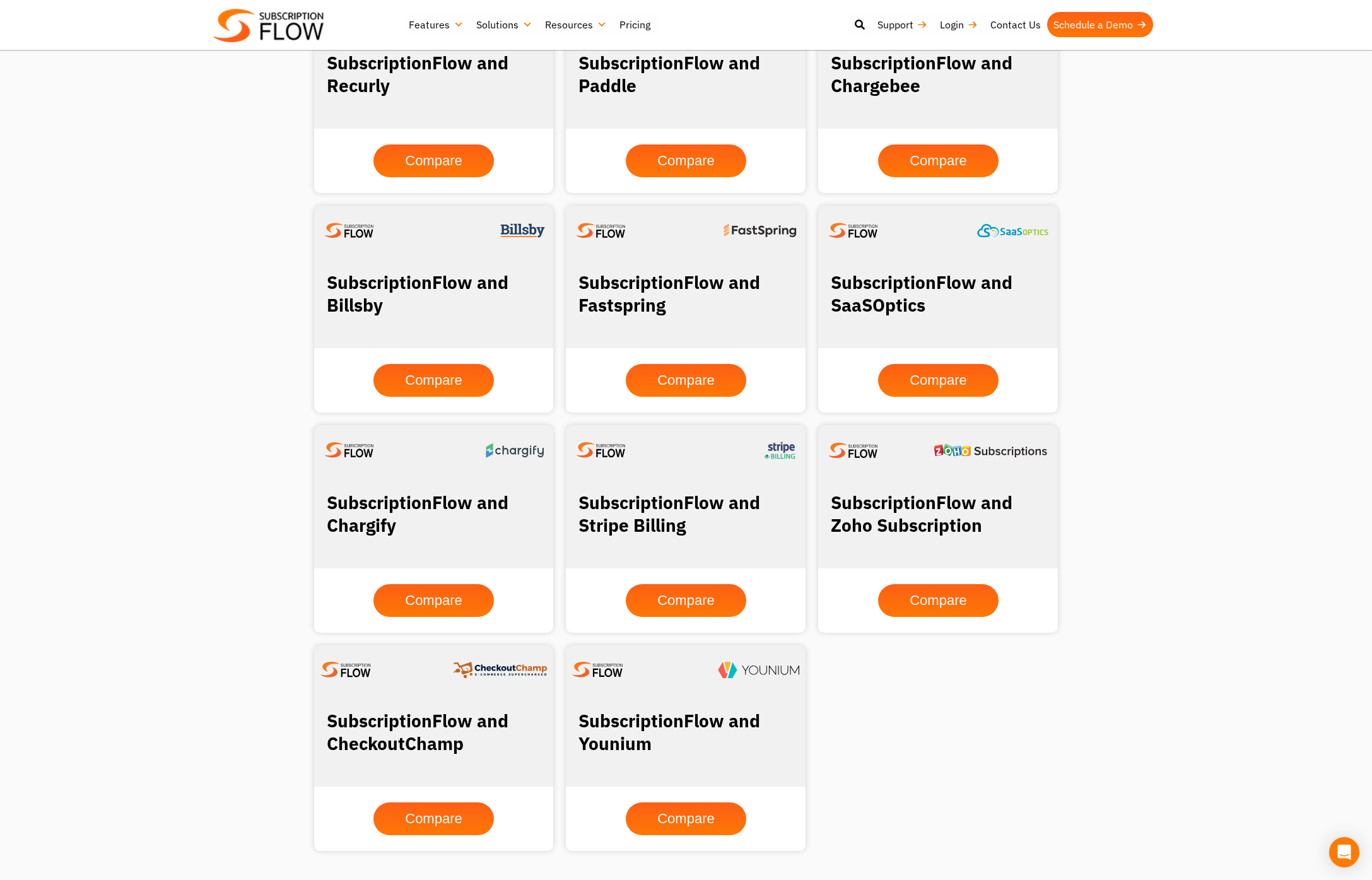
scroll to position [1079, 0]
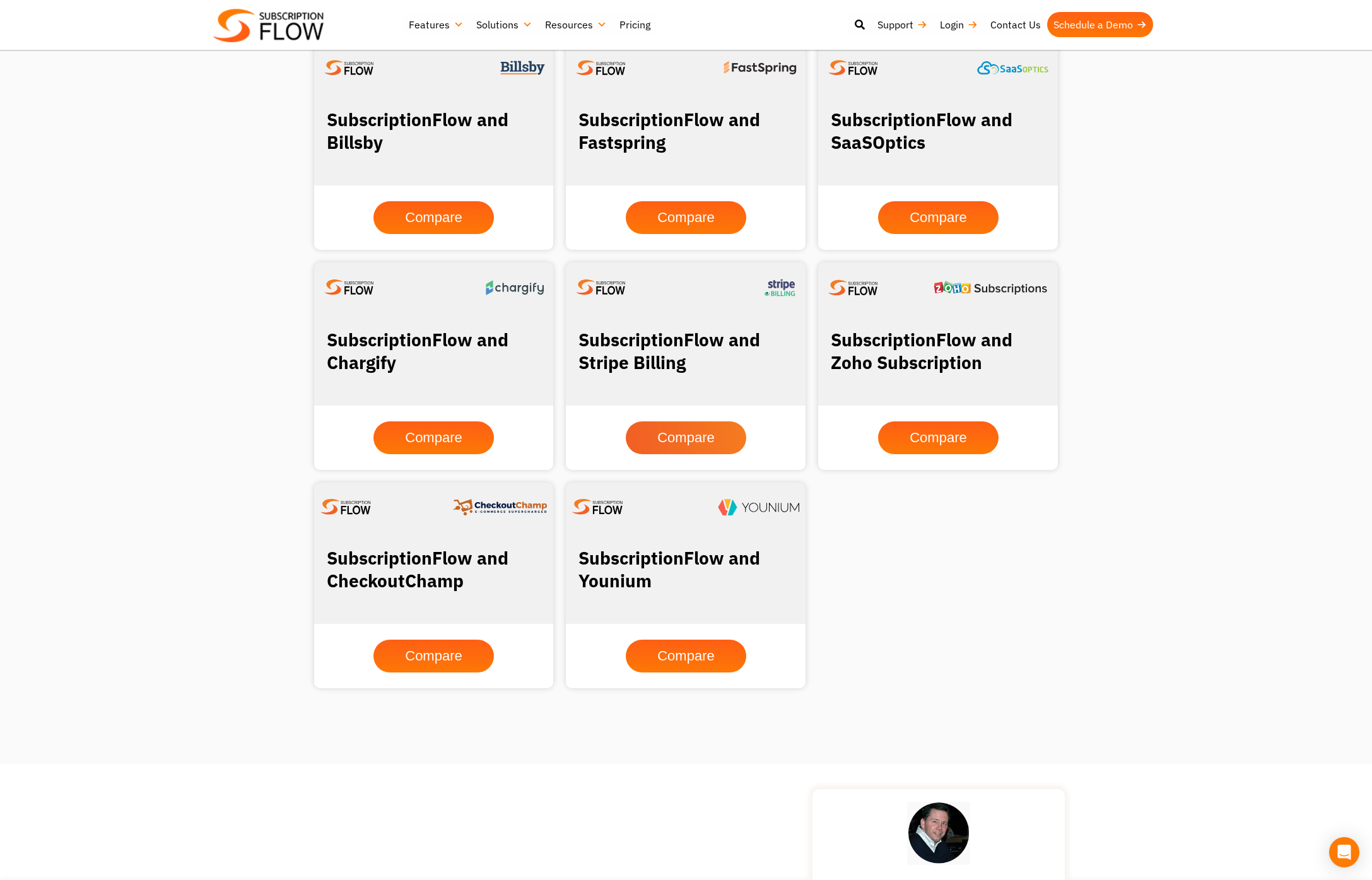
click at [703, 430] on span "Compare" at bounding box center [686, 437] width 57 height 14
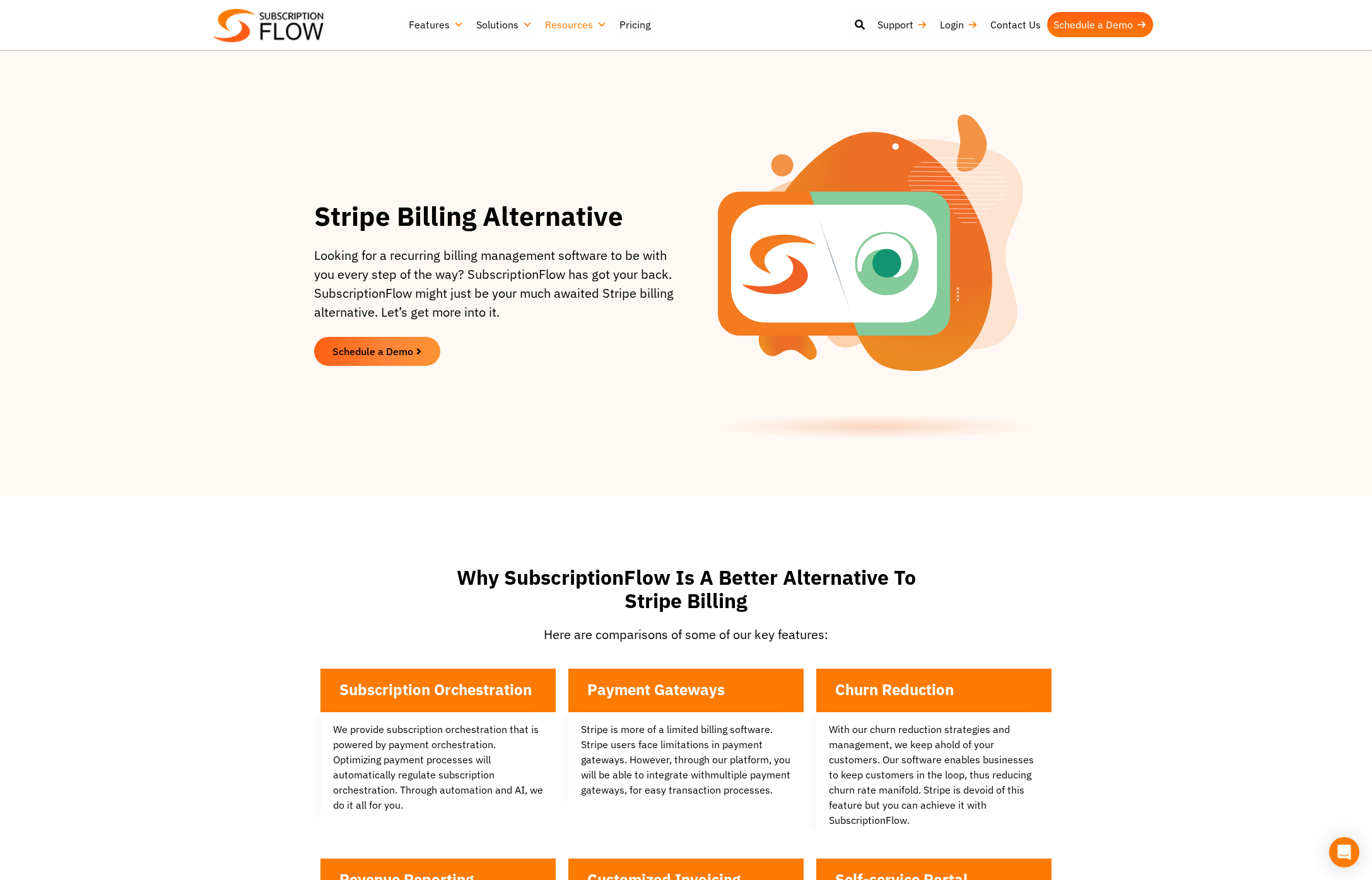
click at [596, 24] on link "Resources" at bounding box center [576, 24] width 74 height 25
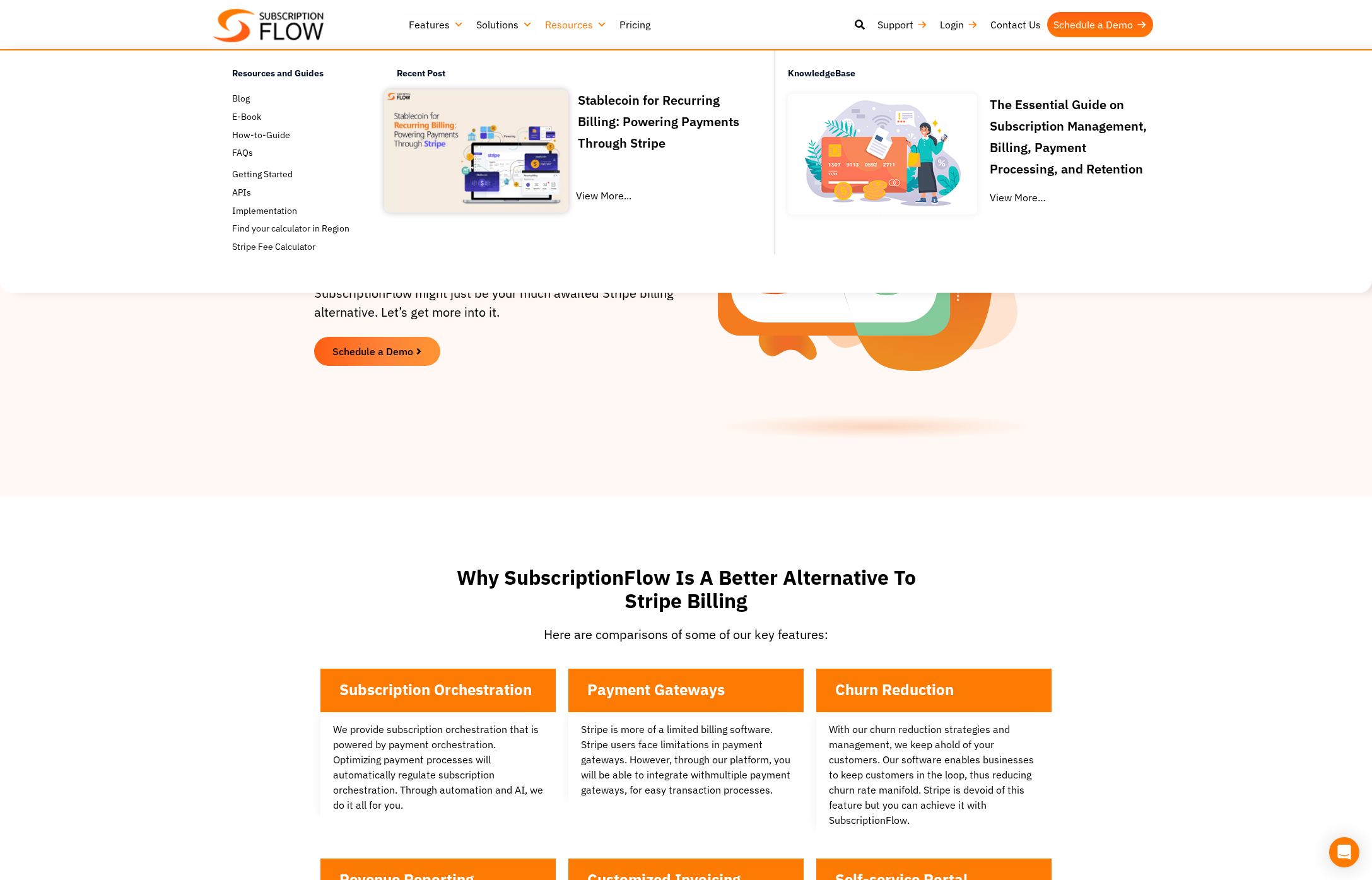
click at [596, 24] on link "Resources" at bounding box center [576, 24] width 74 height 25
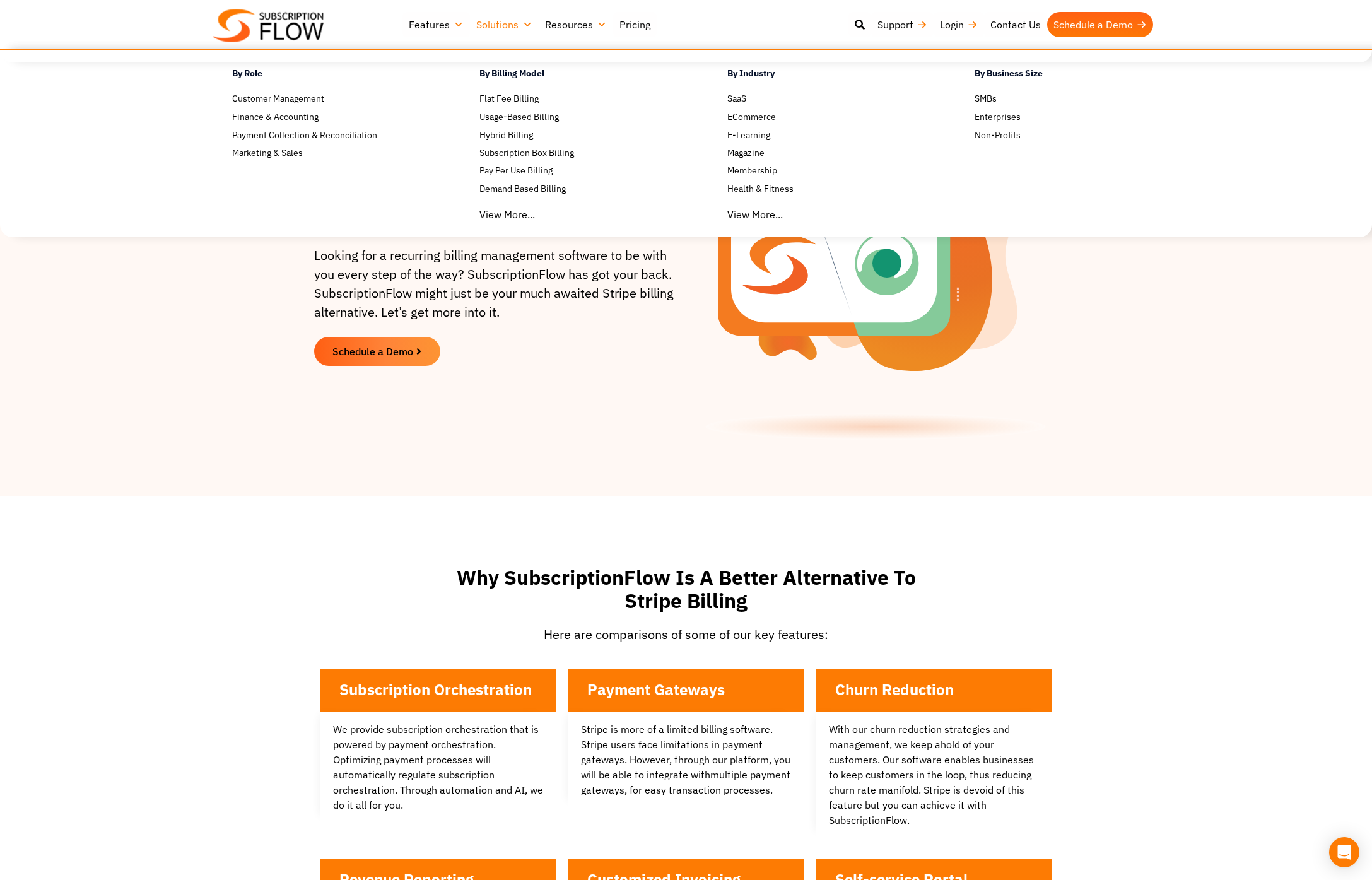
click at [524, 22] on link "Solutions" at bounding box center [504, 24] width 68 height 25
